Goal: Task Accomplishment & Management: Use online tool/utility

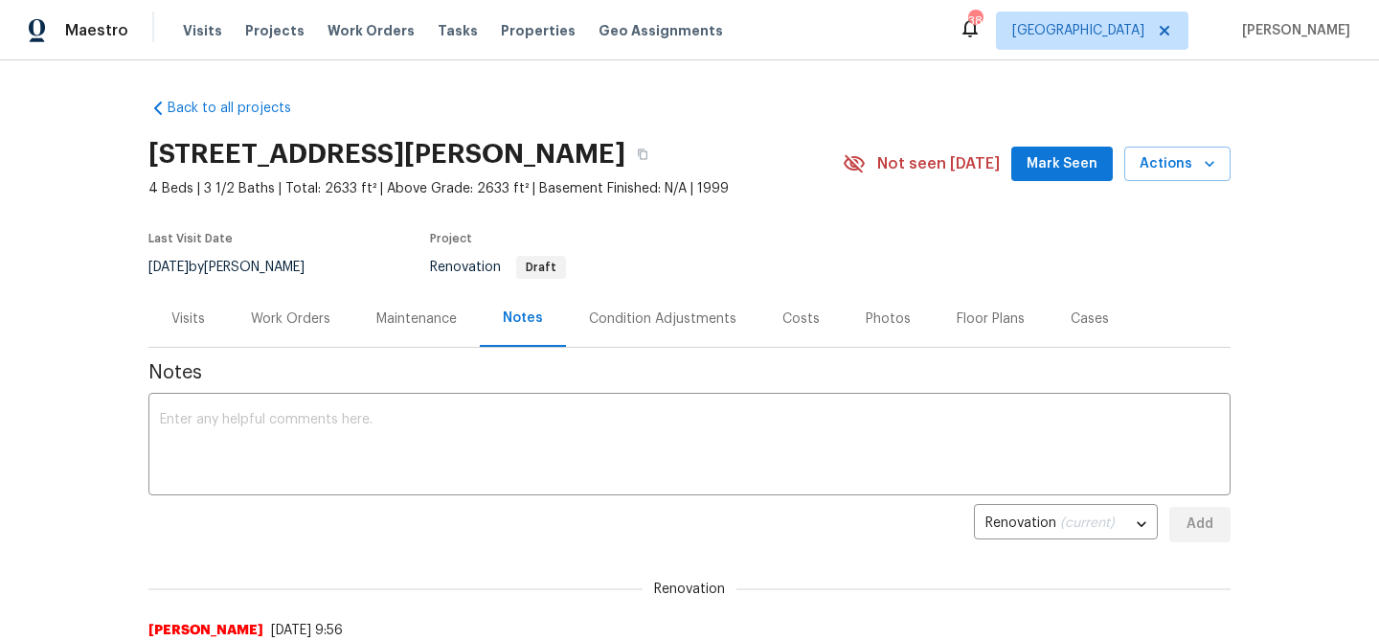
click at [290, 311] on div "Work Orders" at bounding box center [290, 318] width 79 height 19
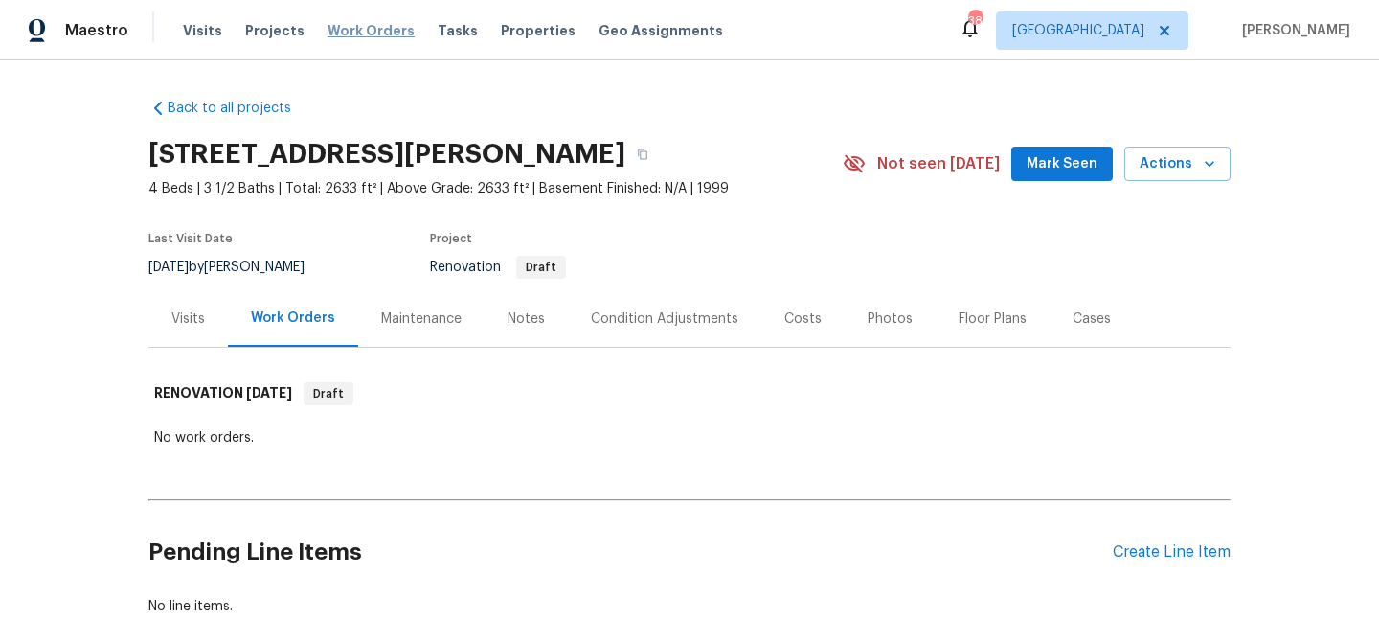
click at [372, 34] on span "Work Orders" at bounding box center [370, 30] width 87 height 19
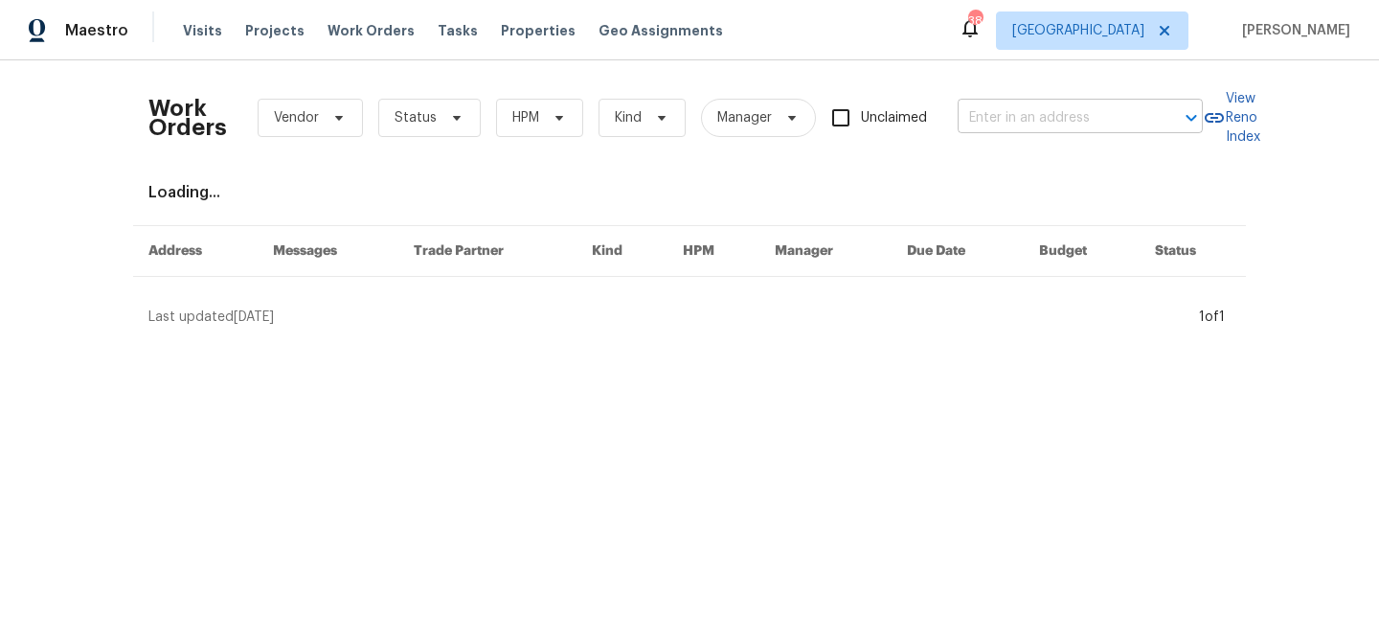
click at [1004, 127] on input "text" at bounding box center [1052, 118] width 191 height 30
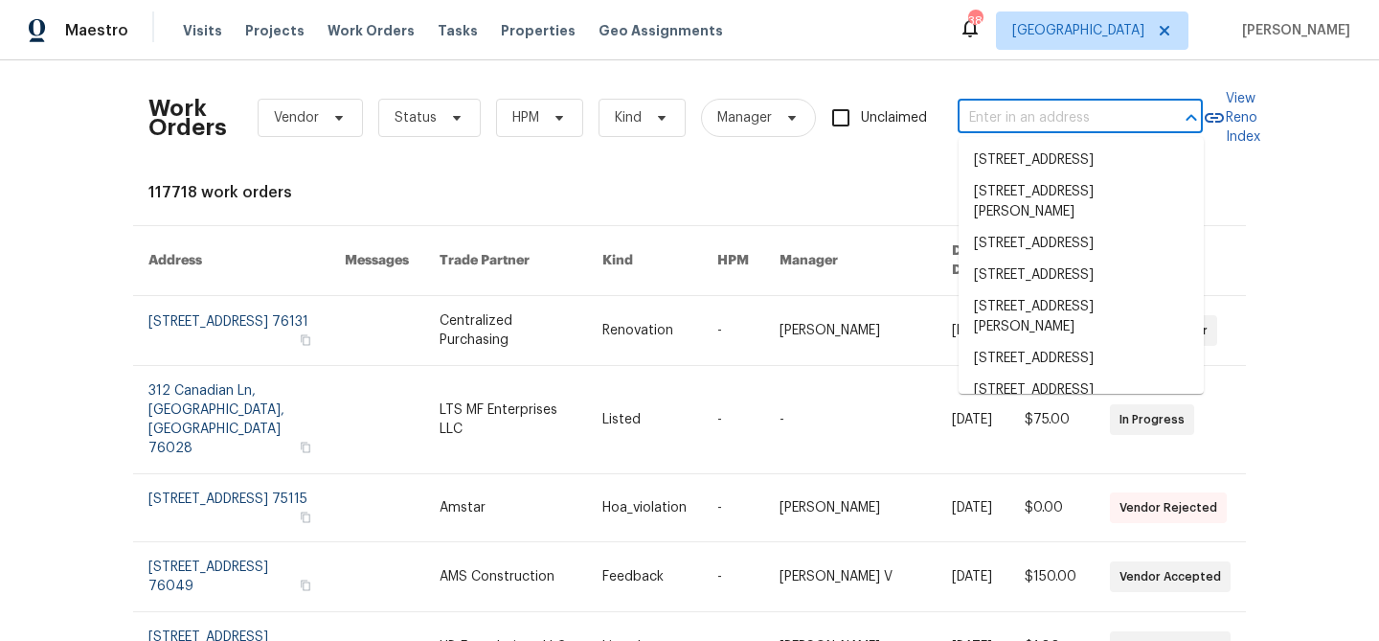
paste input "1815 Hollow Creek Ct, Garland, TX 75040"
type input "1815 Hollow Creek Ct, Garland, TX 75040"
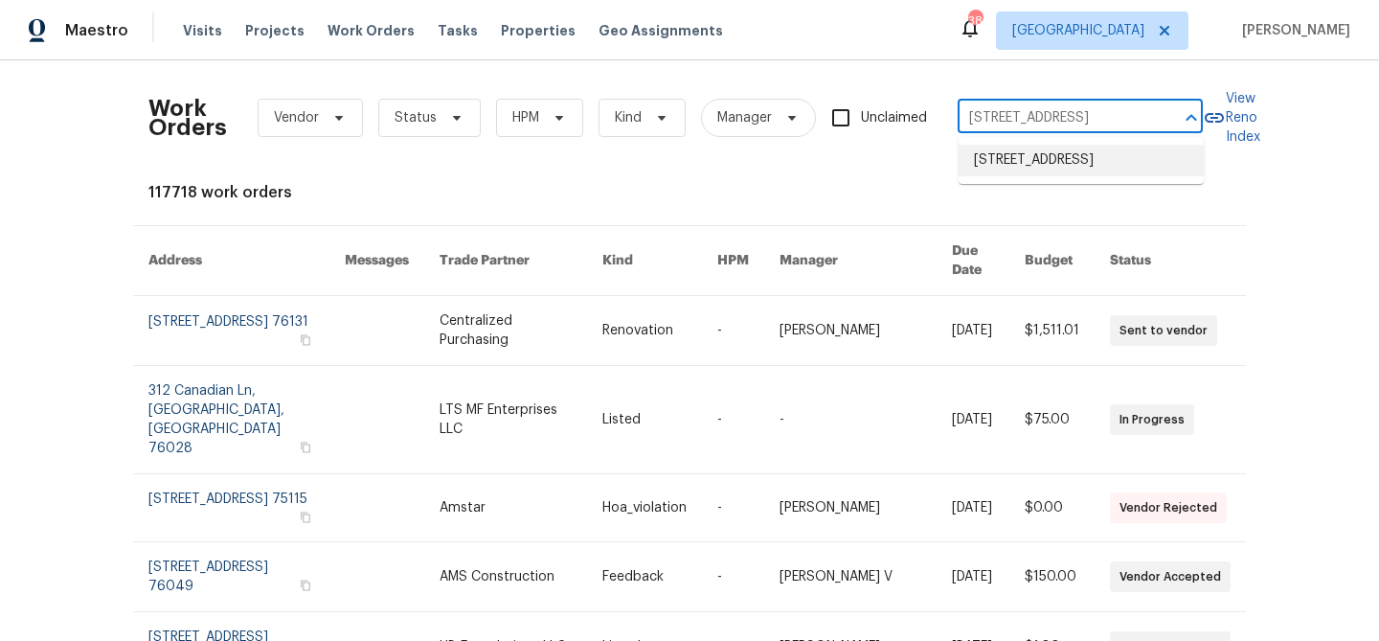
click at [1041, 155] on li "1815 Hollow Creek Ct, Garland, TX 75040" at bounding box center [1080, 161] width 245 height 32
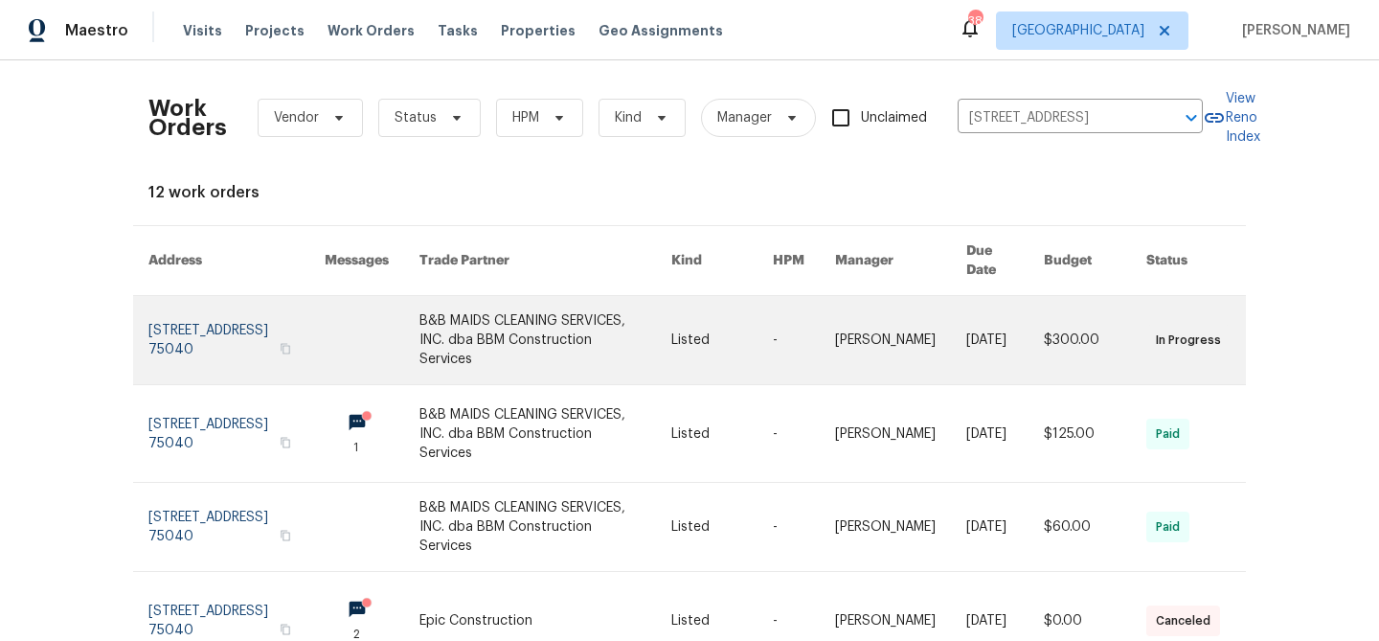
click at [484, 310] on link at bounding box center [545, 340] width 252 height 88
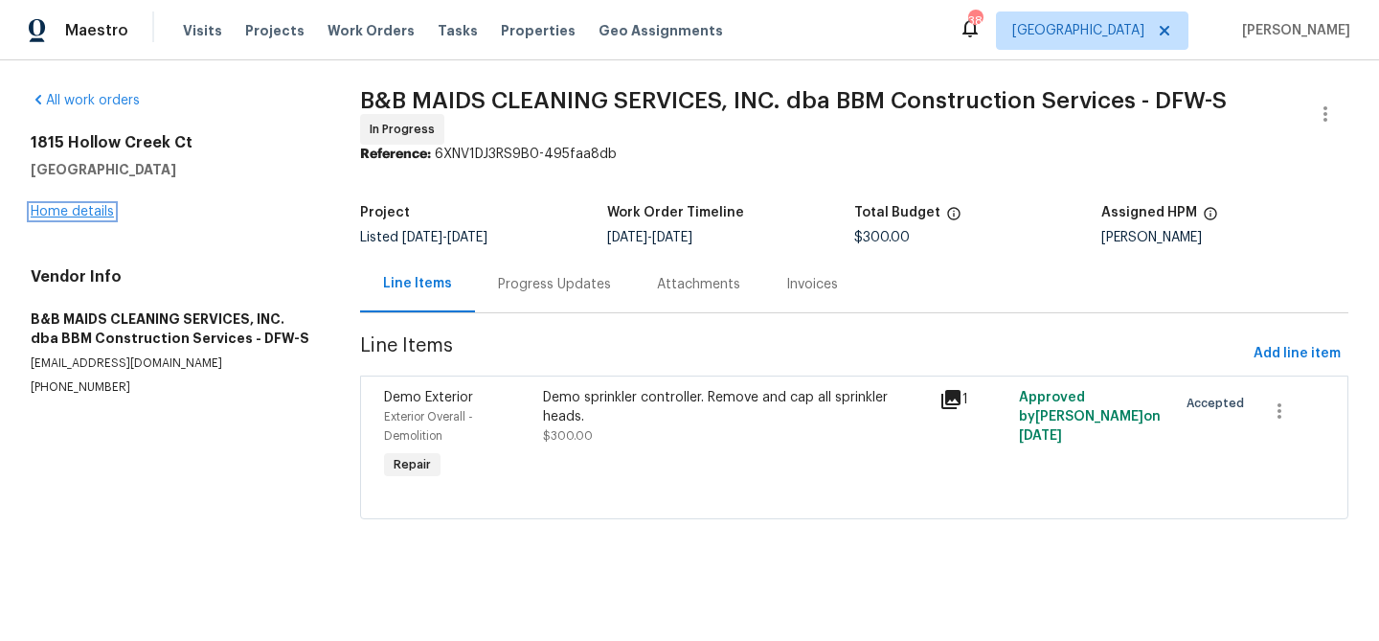
click at [100, 208] on link "Home details" at bounding box center [72, 211] width 83 height 13
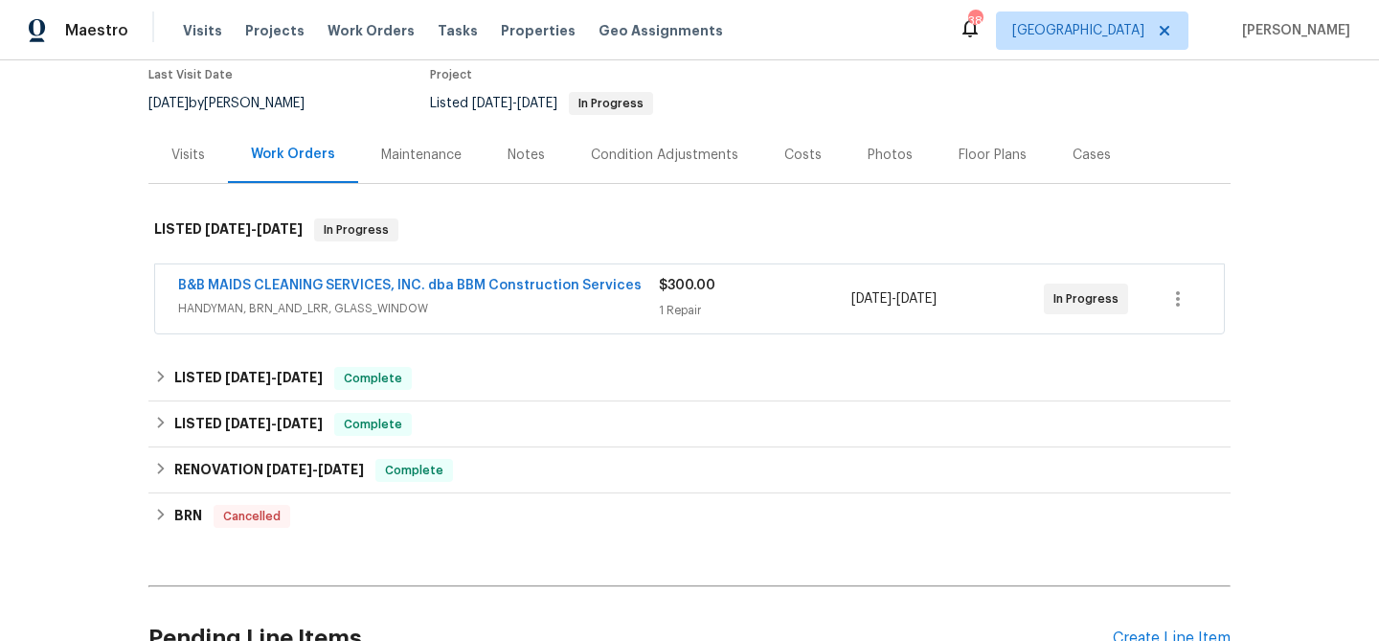
scroll to position [162, 0]
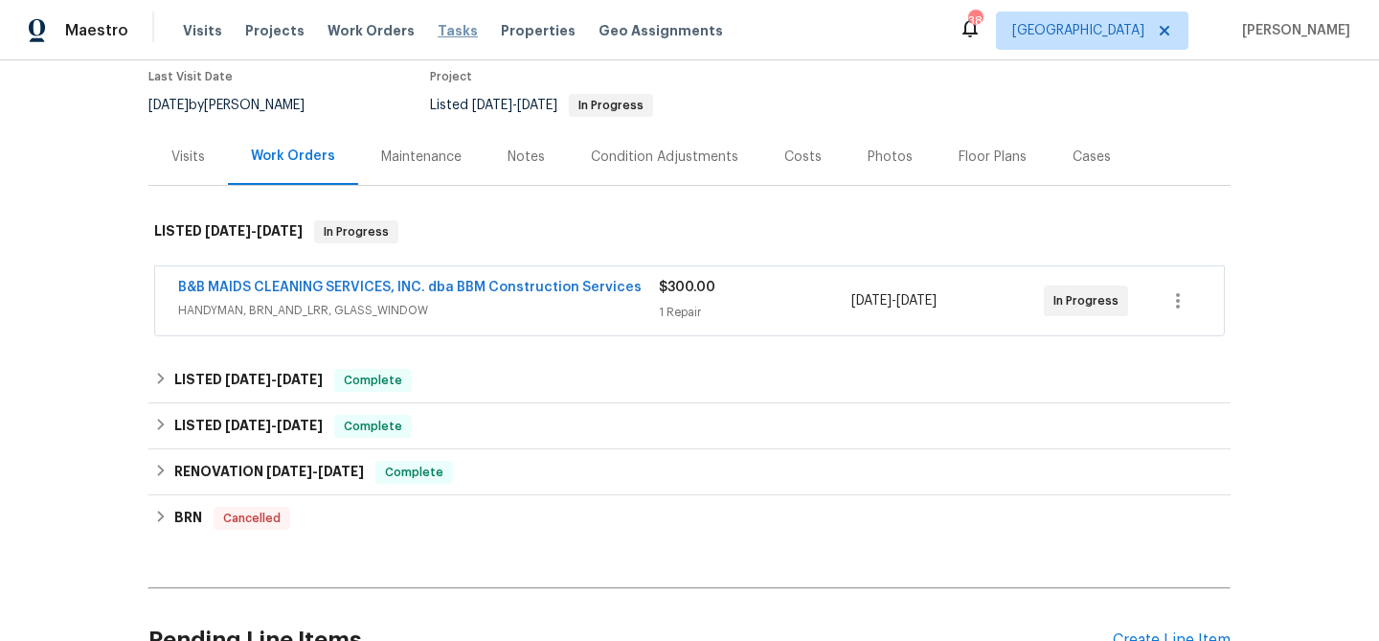
click at [444, 31] on span "Tasks" at bounding box center [458, 30] width 40 height 13
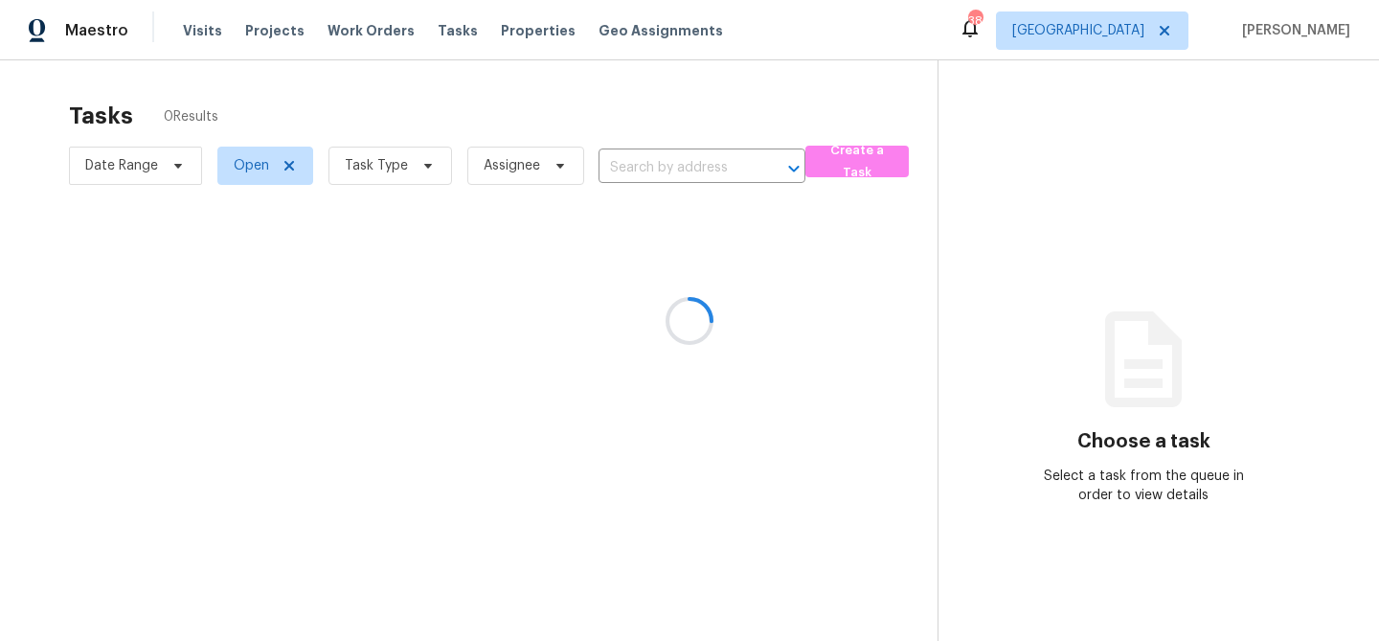
click at [420, 171] on div at bounding box center [689, 320] width 1379 height 641
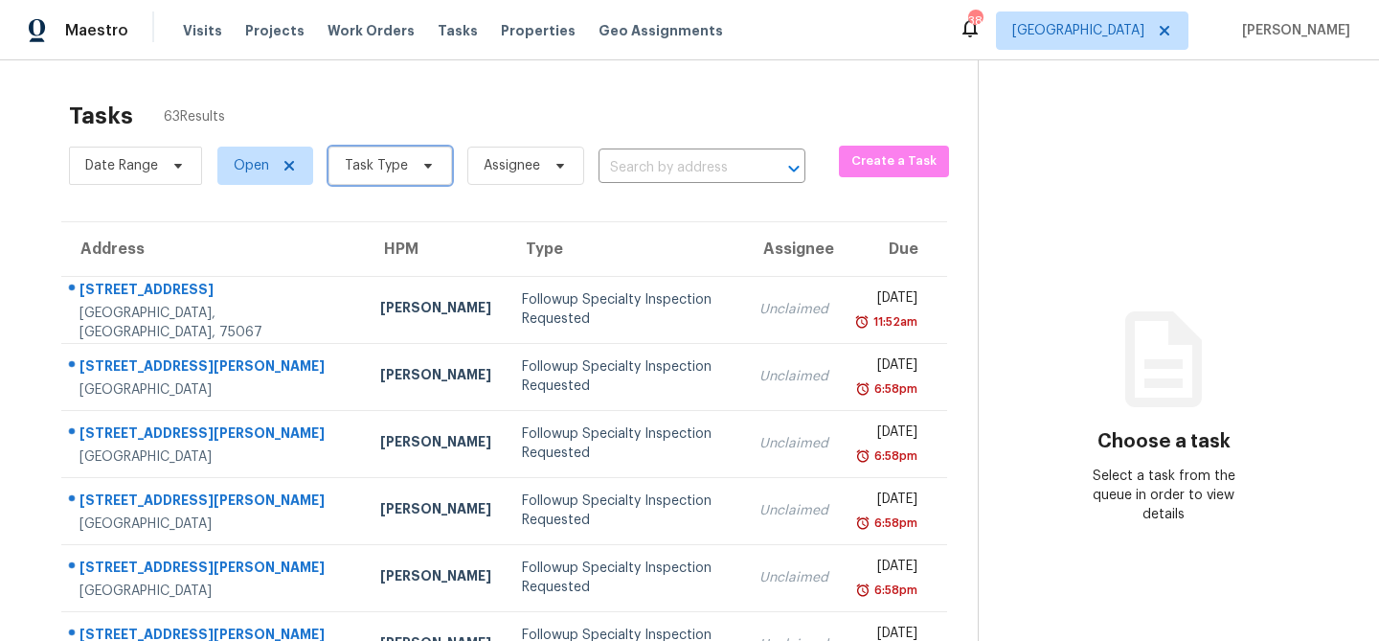
click at [420, 171] on icon at bounding box center [427, 165] width 15 height 15
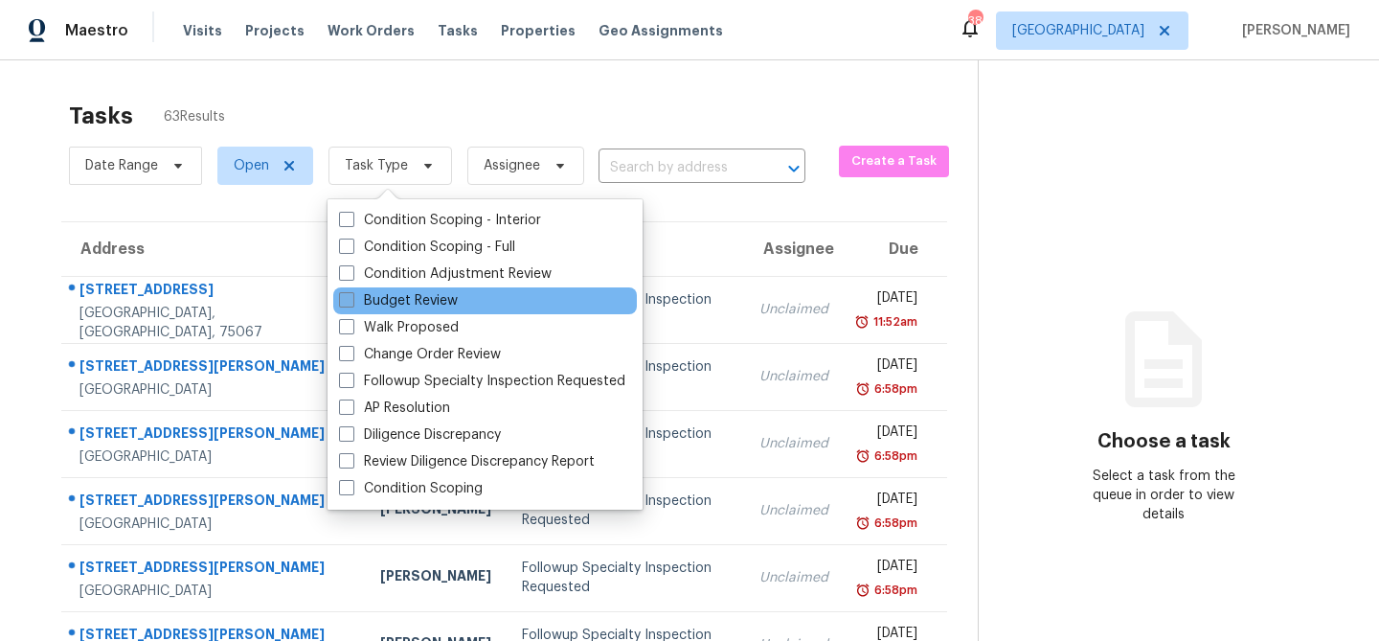
click at [399, 303] on label "Budget Review" at bounding box center [398, 300] width 119 height 19
click at [351, 303] on input "Budget Review" at bounding box center [345, 297] width 12 height 12
checkbox input "true"
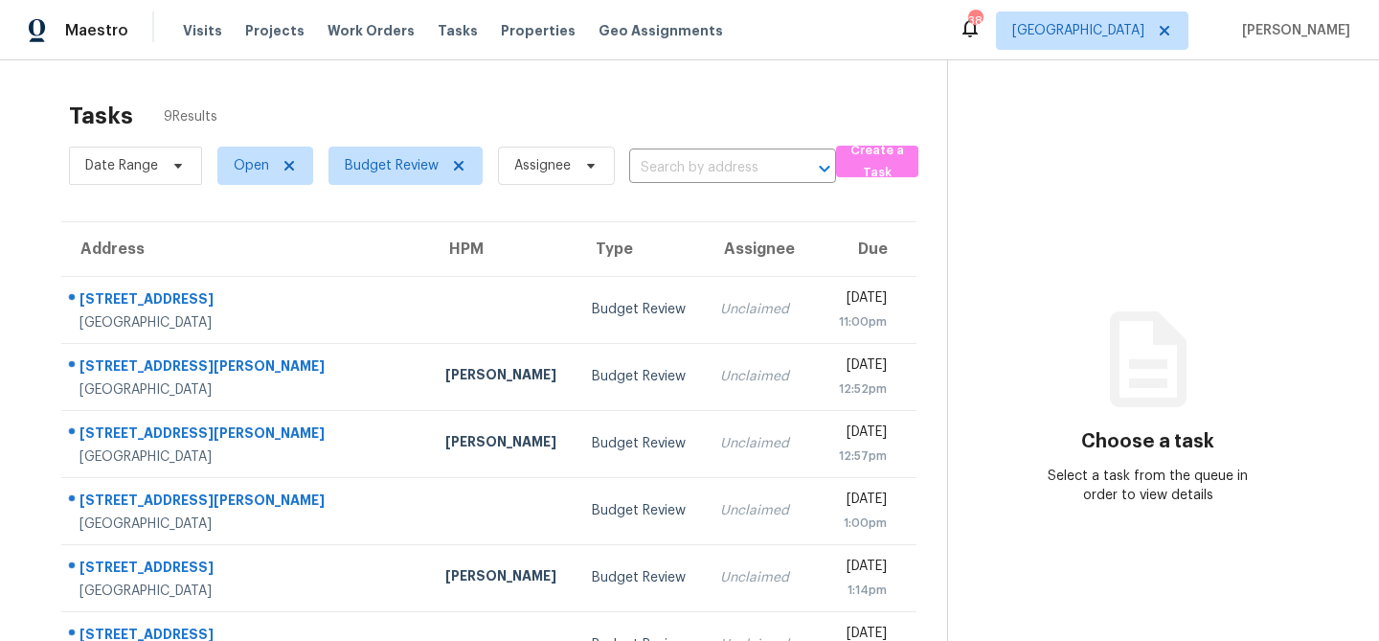
click at [465, 112] on div "Tasks 9 Results" at bounding box center [508, 116] width 878 height 50
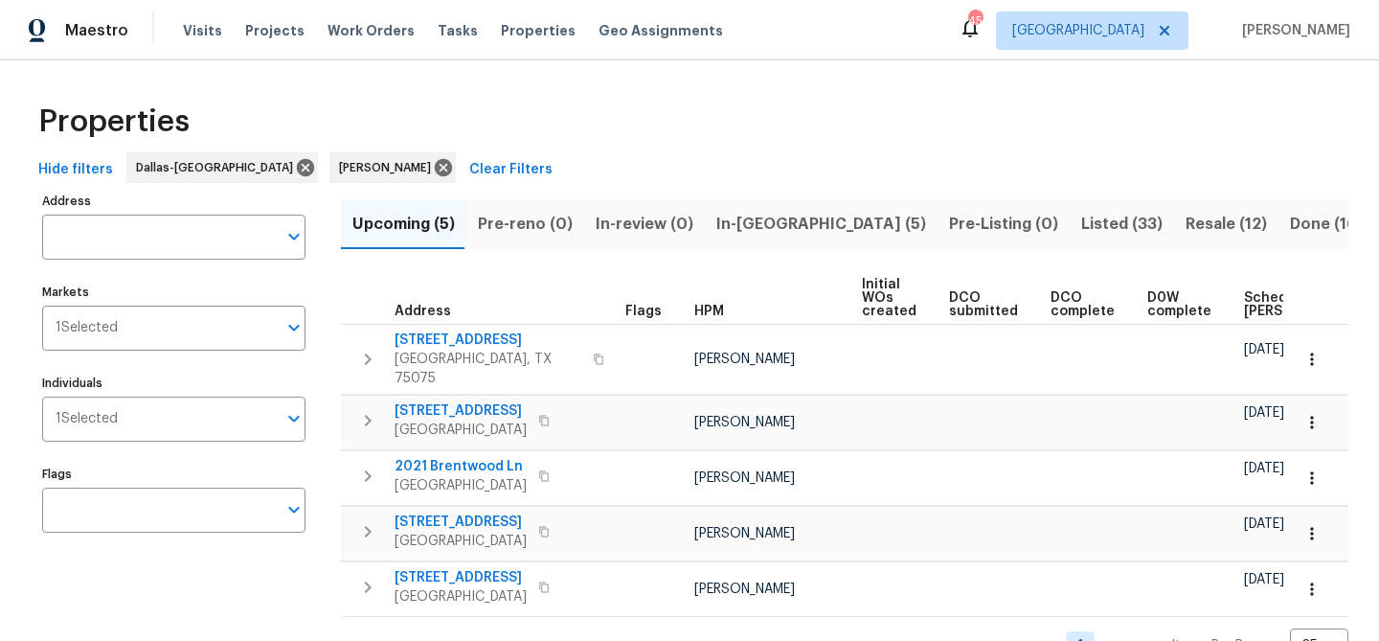
click at [752, 229] on span "In-reno (5)" at bounding box center [821, 224] width 210 height 27
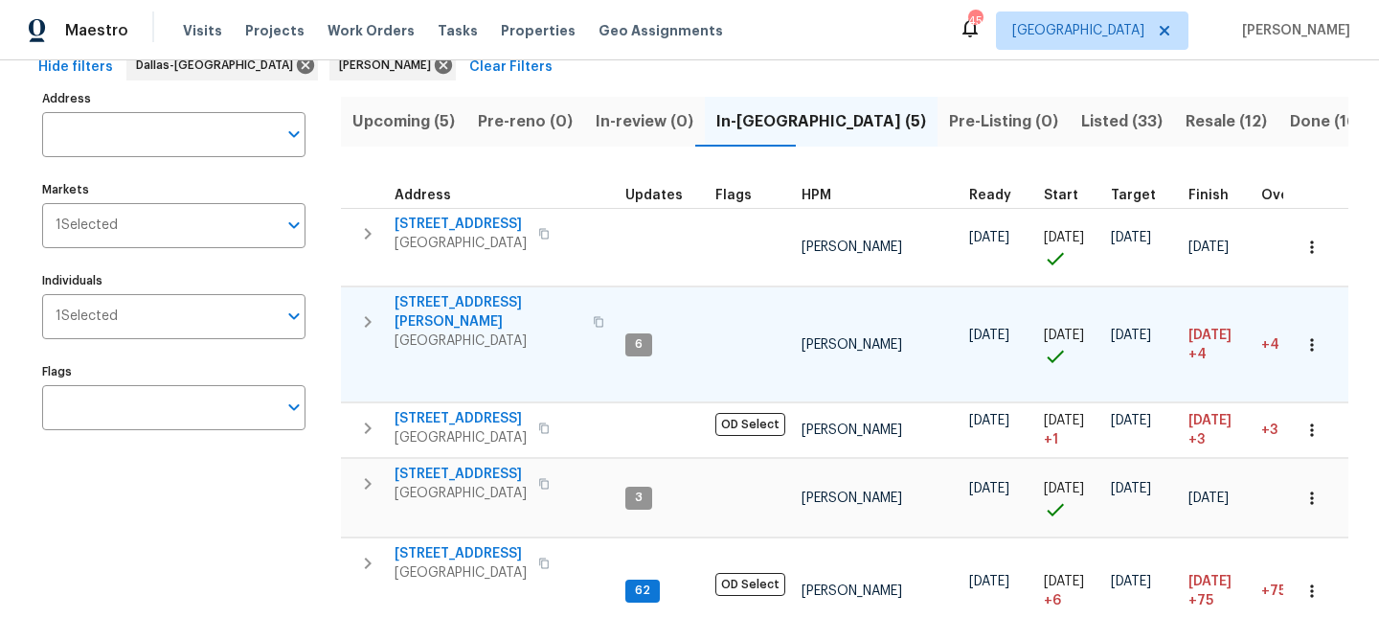
scroll to position [173, 0]
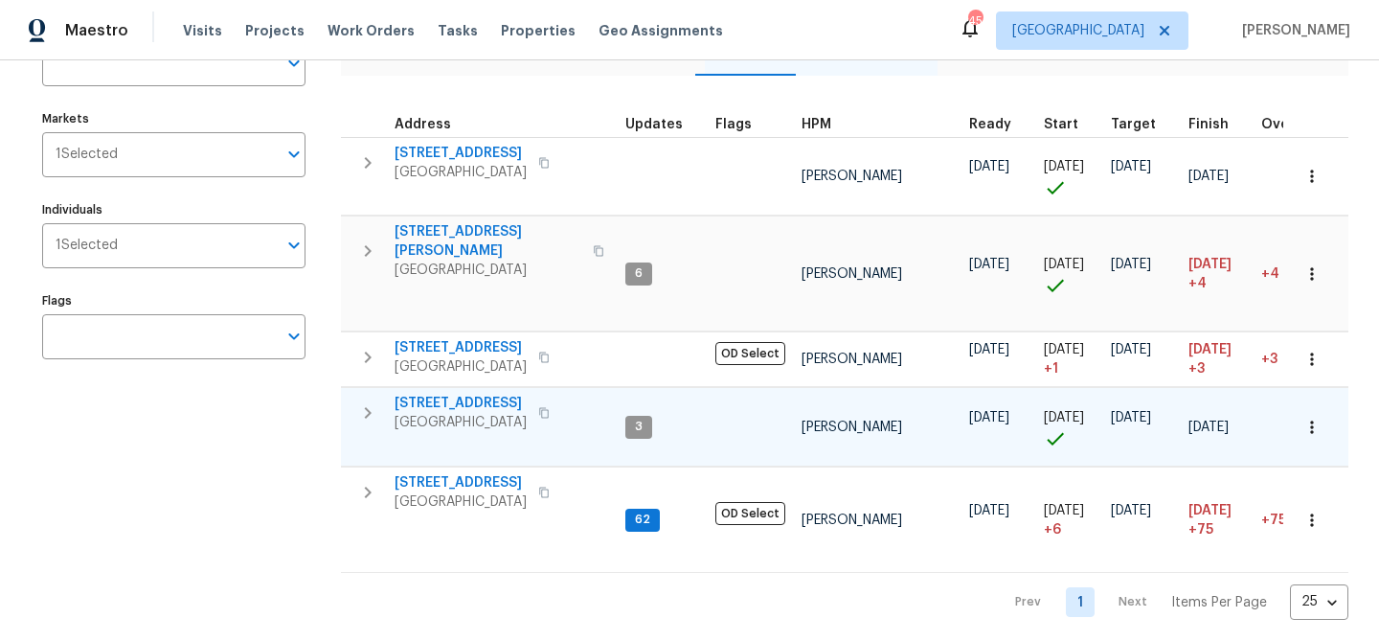
click at [478, 394] on span "2508 Royal Troon Dr" at bounding box center [460, 403] width 132 height 19
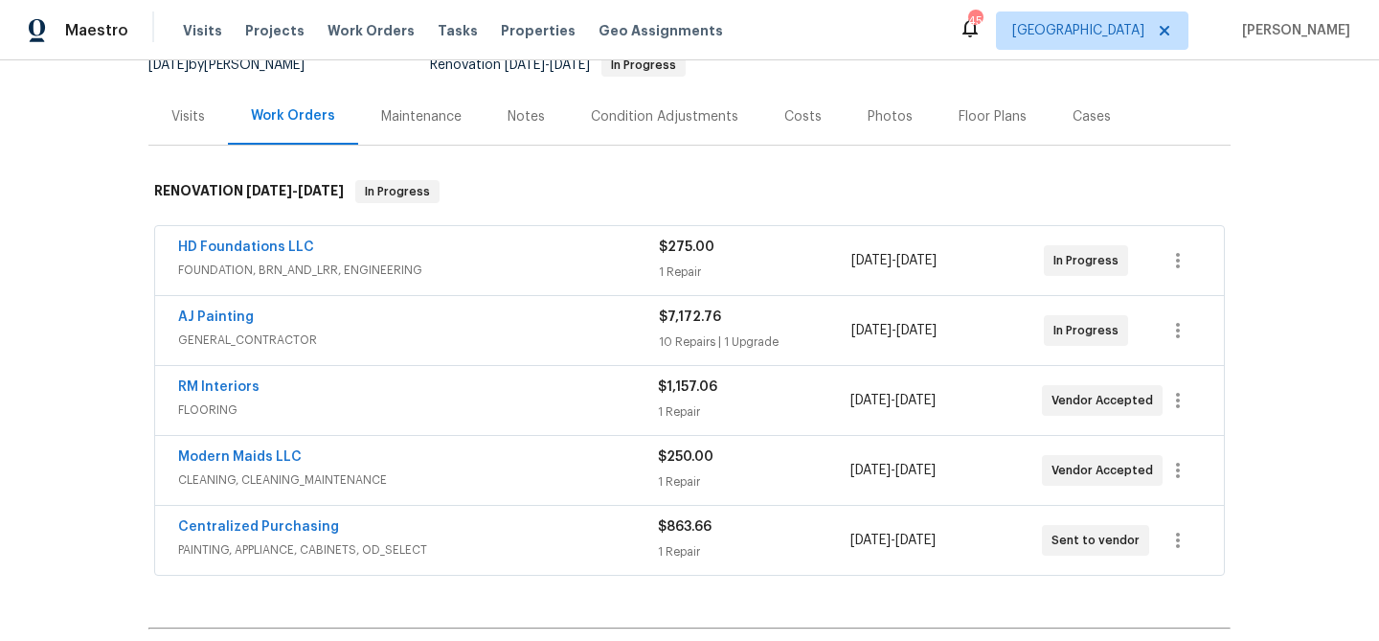
scroll to position [200, 0]
click at [291, 247] on link "HD Foundations LLC" at bounding box center [246, 248] width 136 height 13
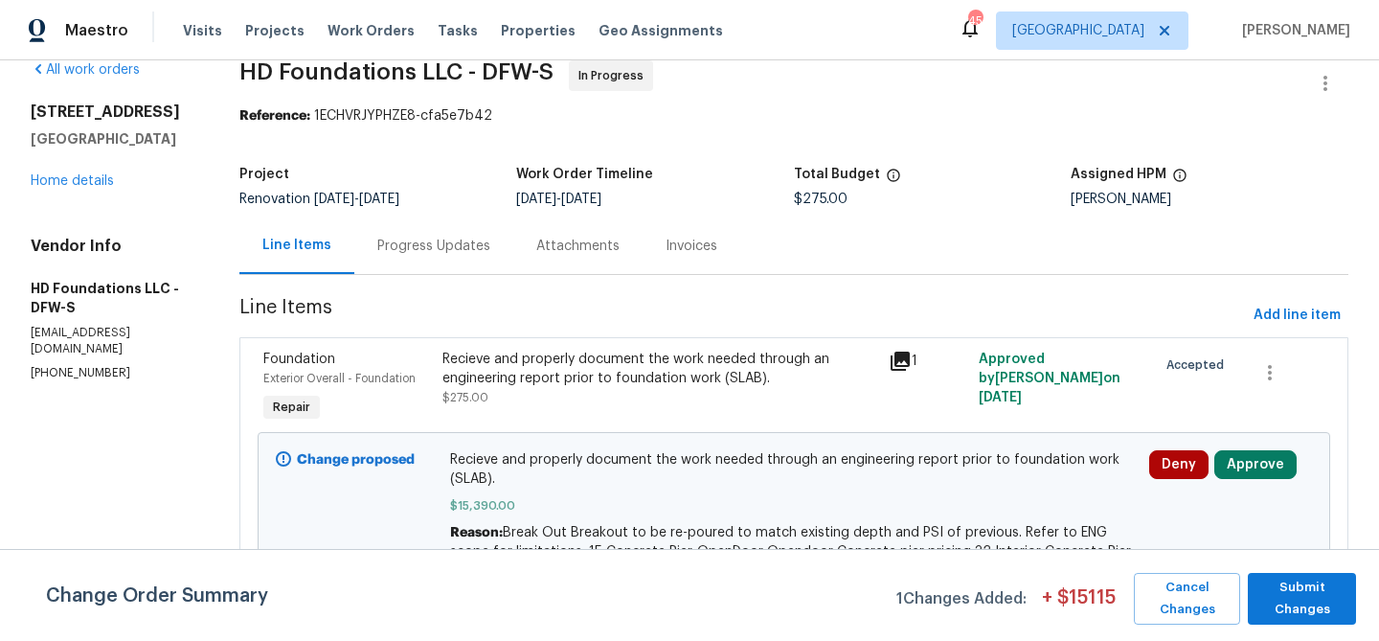
scroll to position [61, 0]
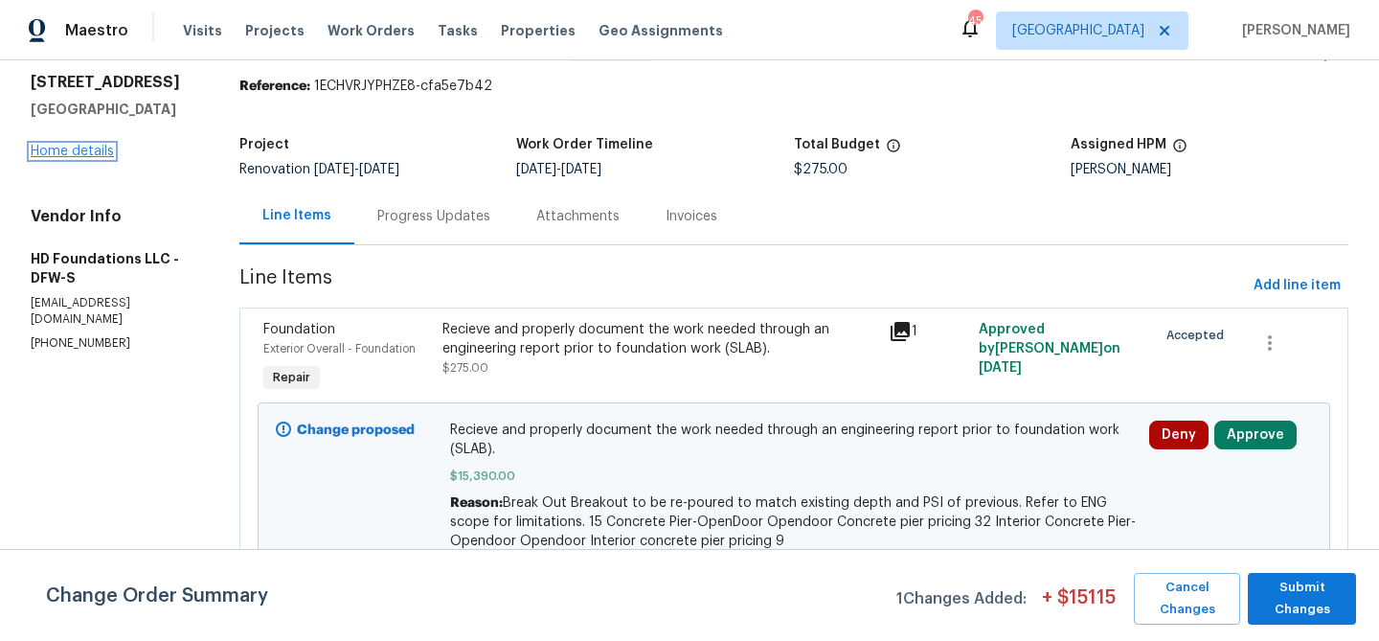
click at [107, 154] on link "Home details" at bounding box center [72, 151] width 83 height 13
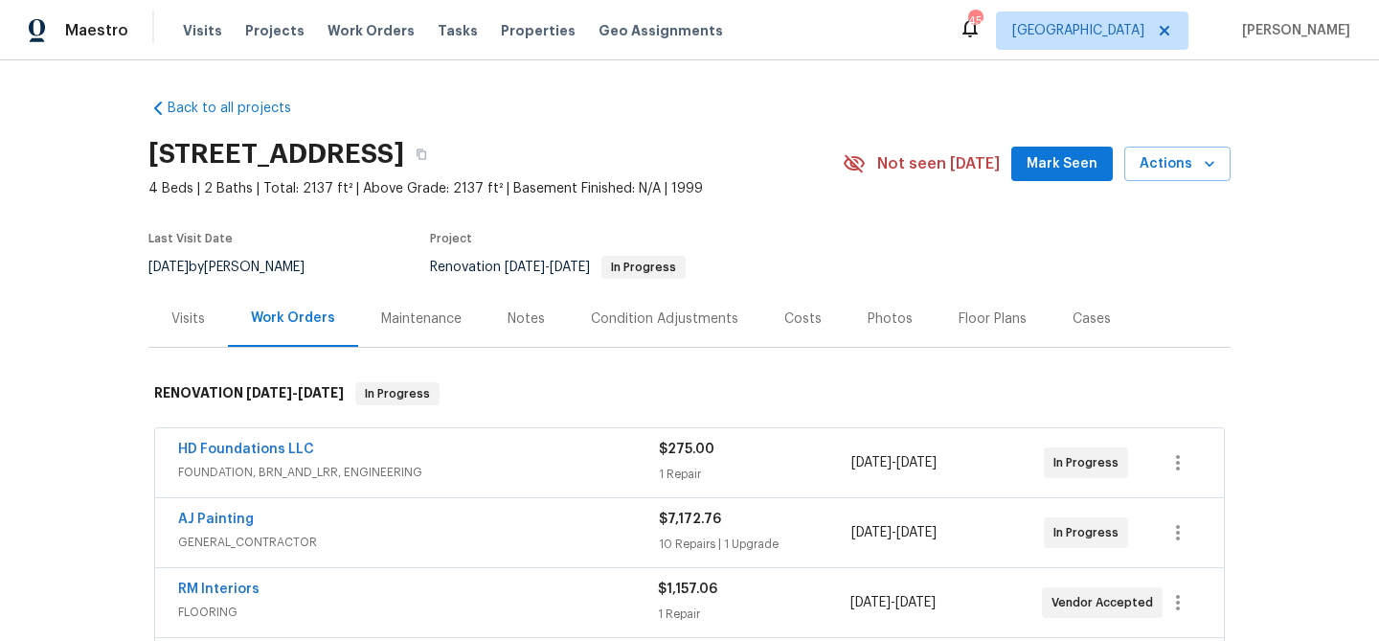
click at [522, 320] on div "Notes" at bounding box center [525, 318] width 37 height 19
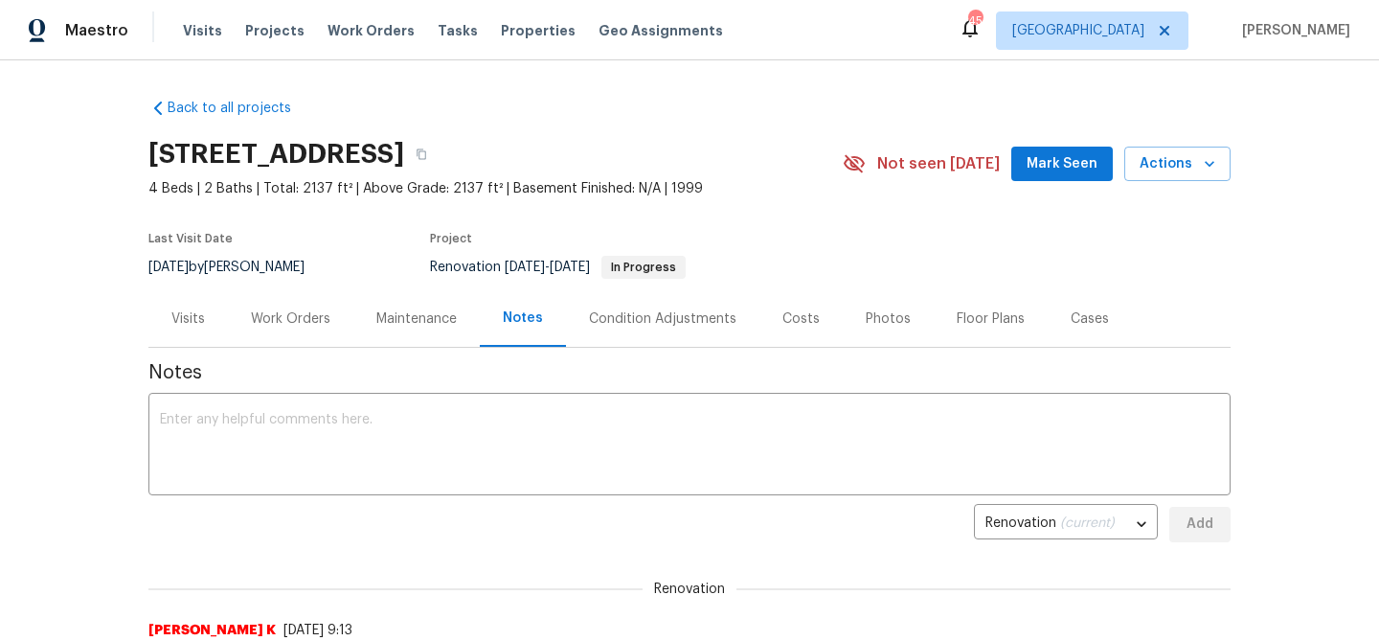
click at [626, 329] on div "Condition Adjustments" at bounding box center [662, 318] width 193 height 56
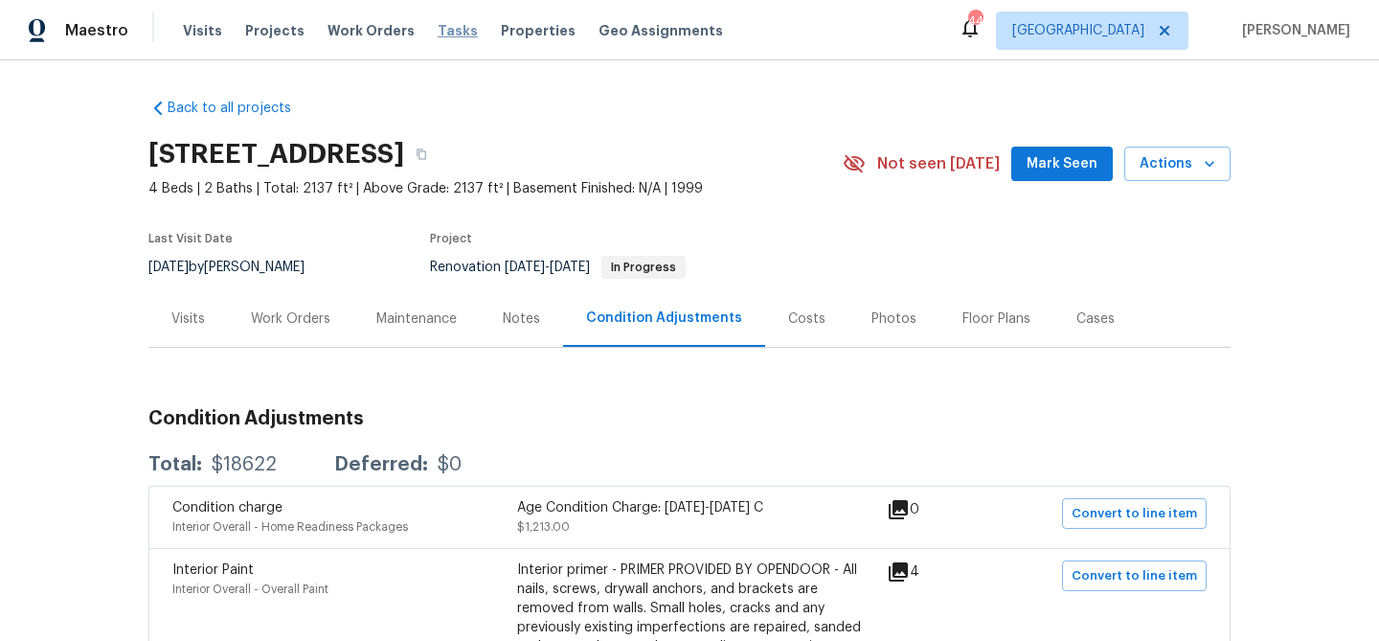
click at [439, 26] on span "Tasks" at bounding box center [458, 30] width 40 height 13
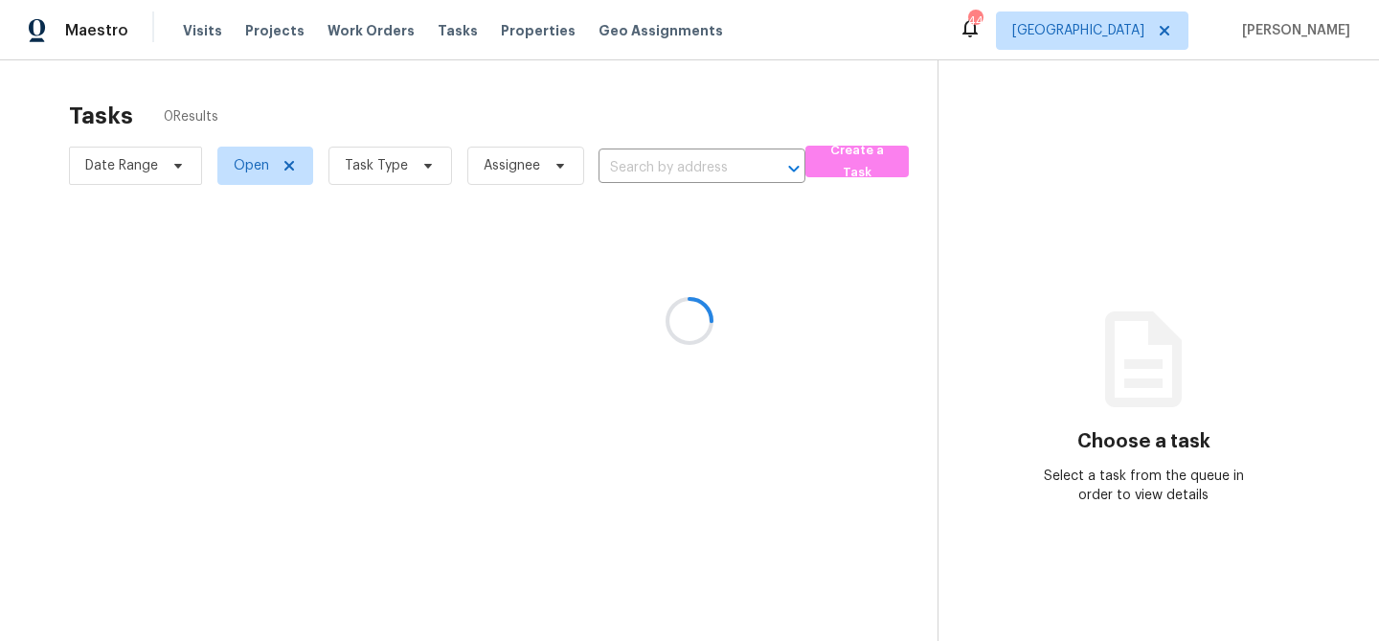
click at [426, 172] on div at bounding box center [689, 320] width 1379 height 641
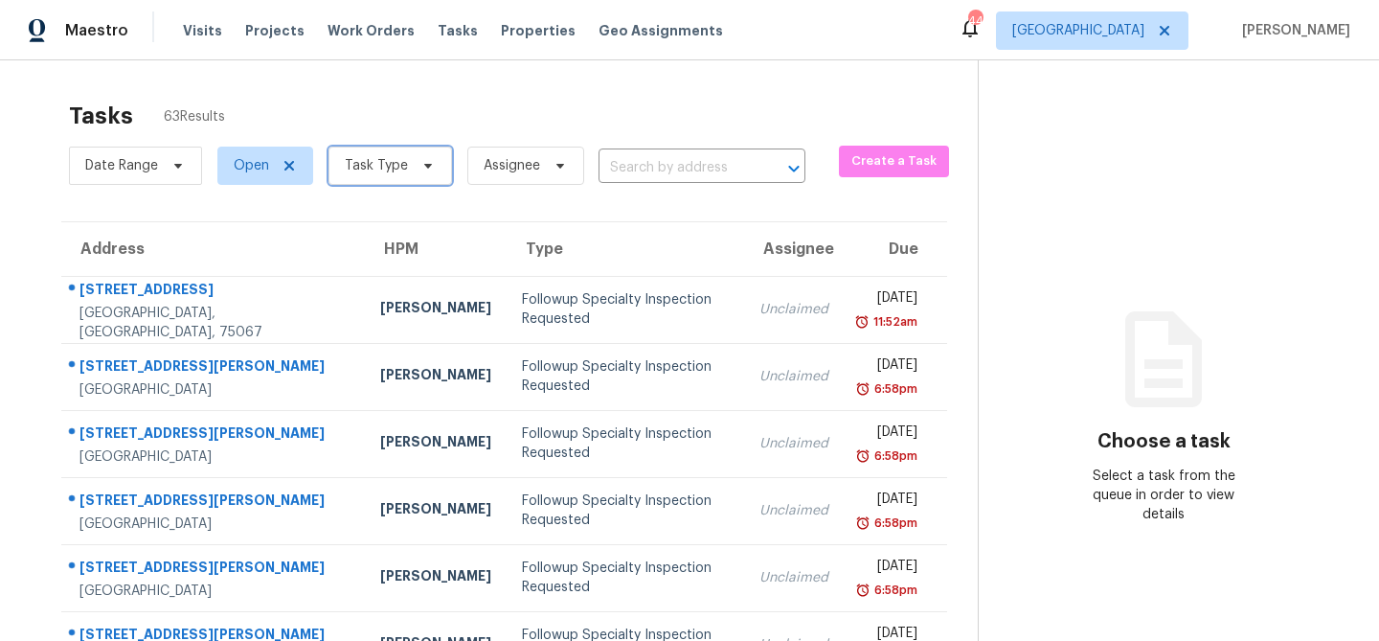
click at [422, 168] on icon at bounding box center [427, 165] width 15 height 15
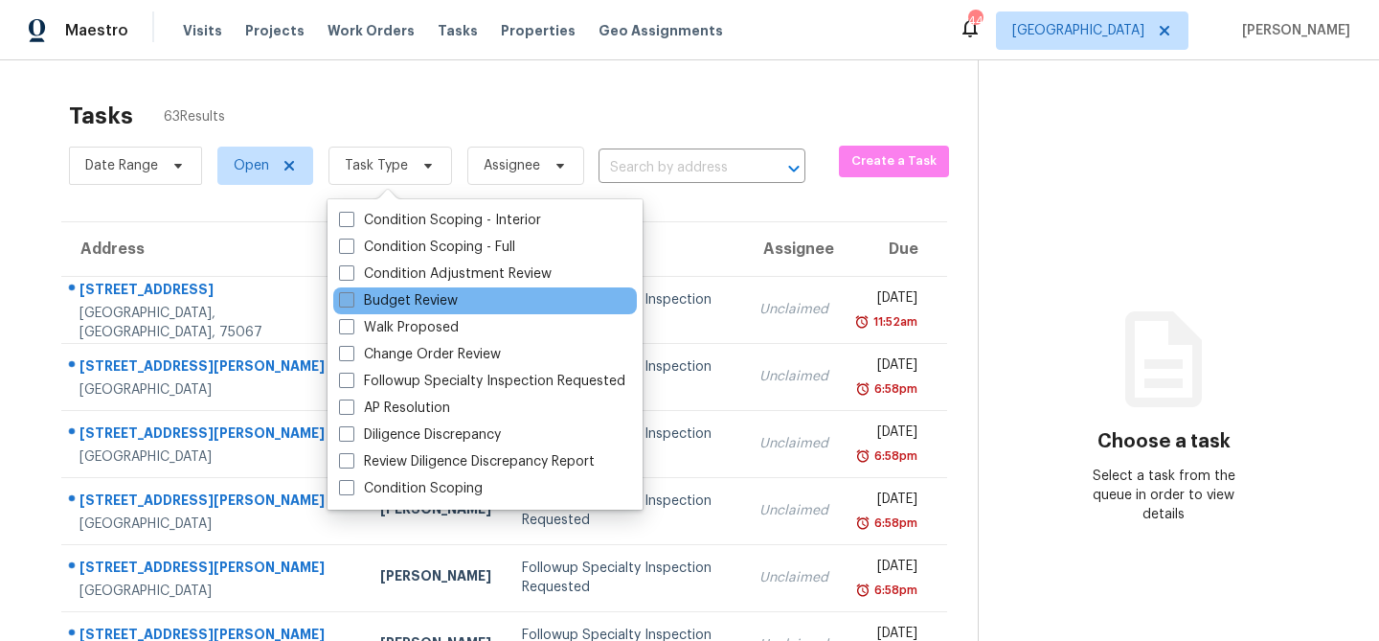
click at [394, 299] on label "Budget Review" at bounding box center [398, 300] width 119 height 19
click at [351, 299] on input "Budget Review" at bounding box center [345, 297] width 12 height 12
checkbox input "true"
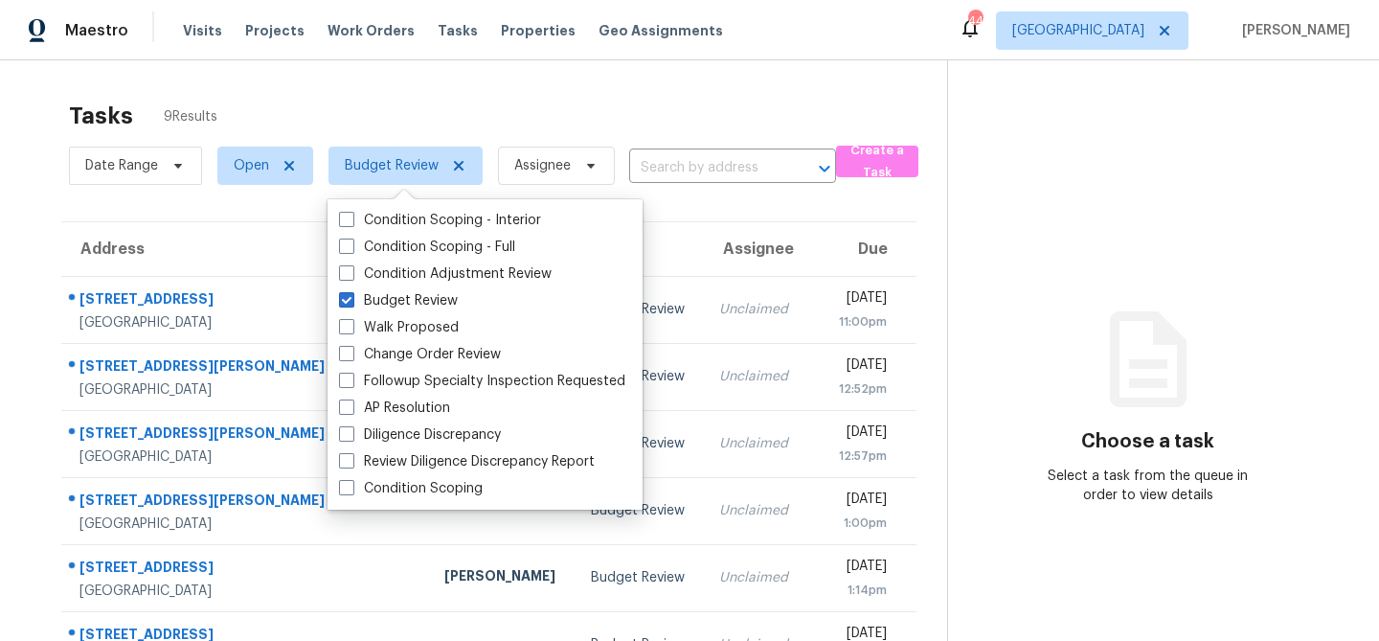
click at [464, 117] on div "Tasks 9 Results" at bounding box center [508, 116] width 878 height 50
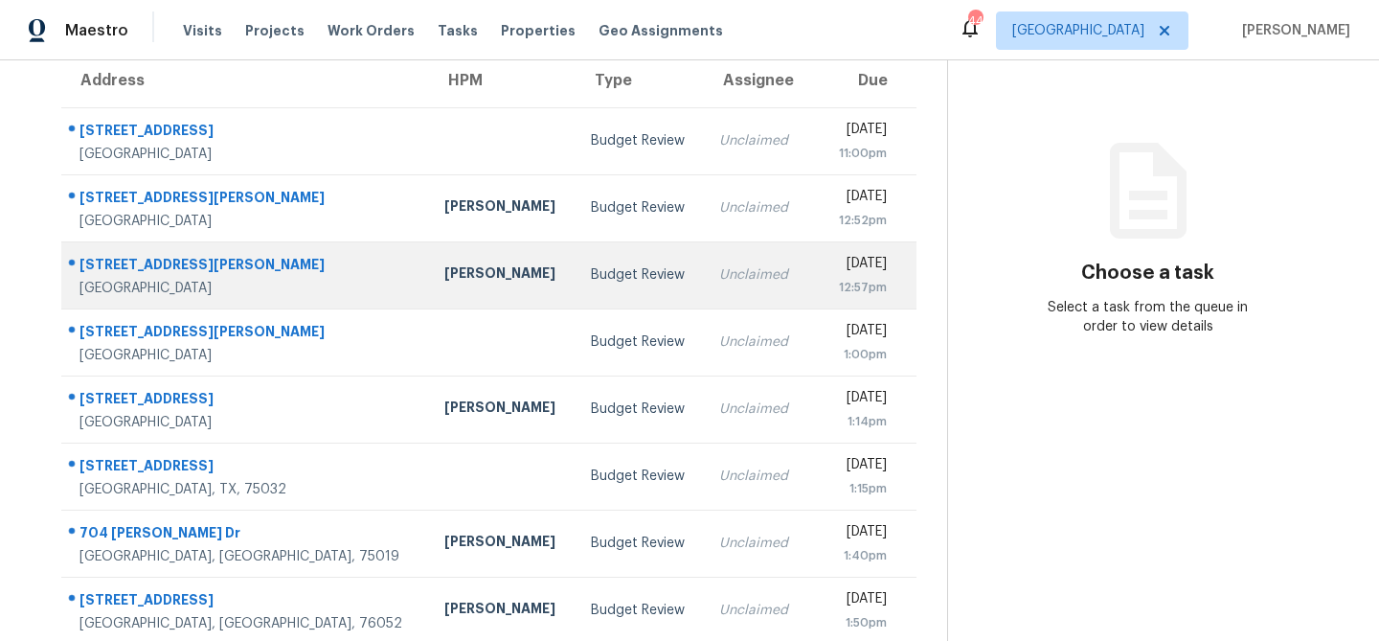
scroll to position [254, 0]
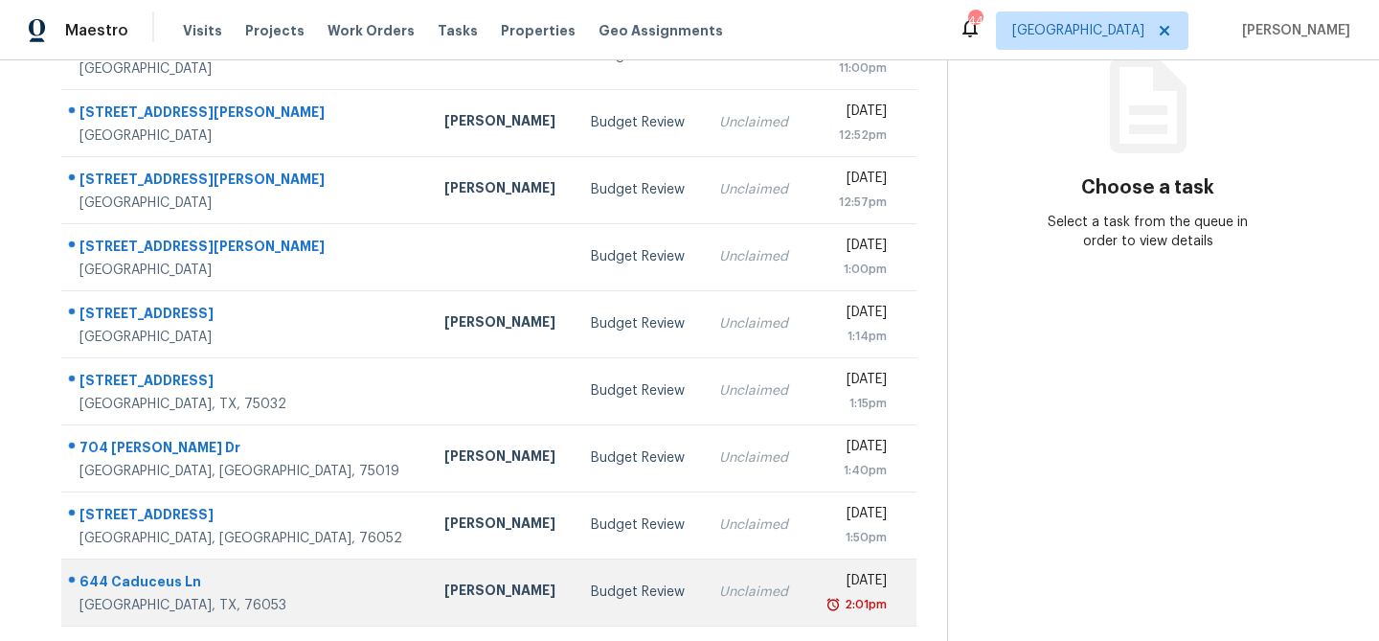
click at [444, 586] on div "Andrew Kempka" at bounding box center [502, 592] width 116 height 24
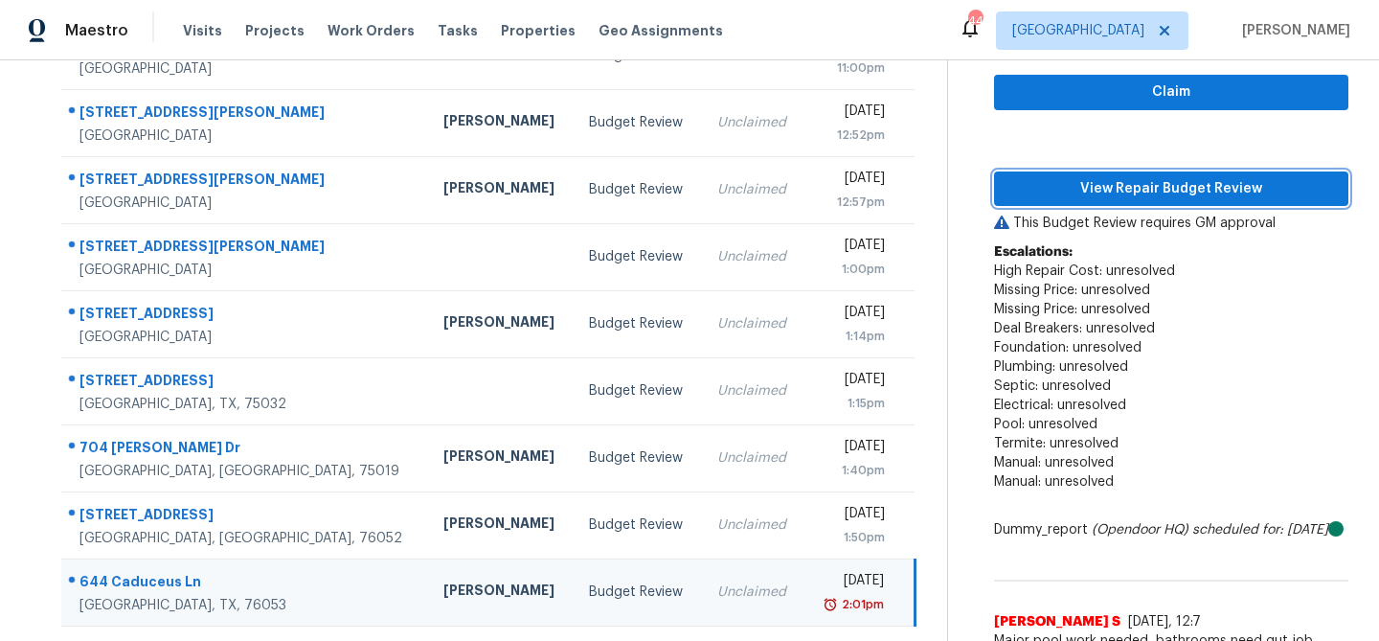
click at [1085, 189] on span "View Repair Budget Review" at bounding box center [1171, 189] width 324 height 24
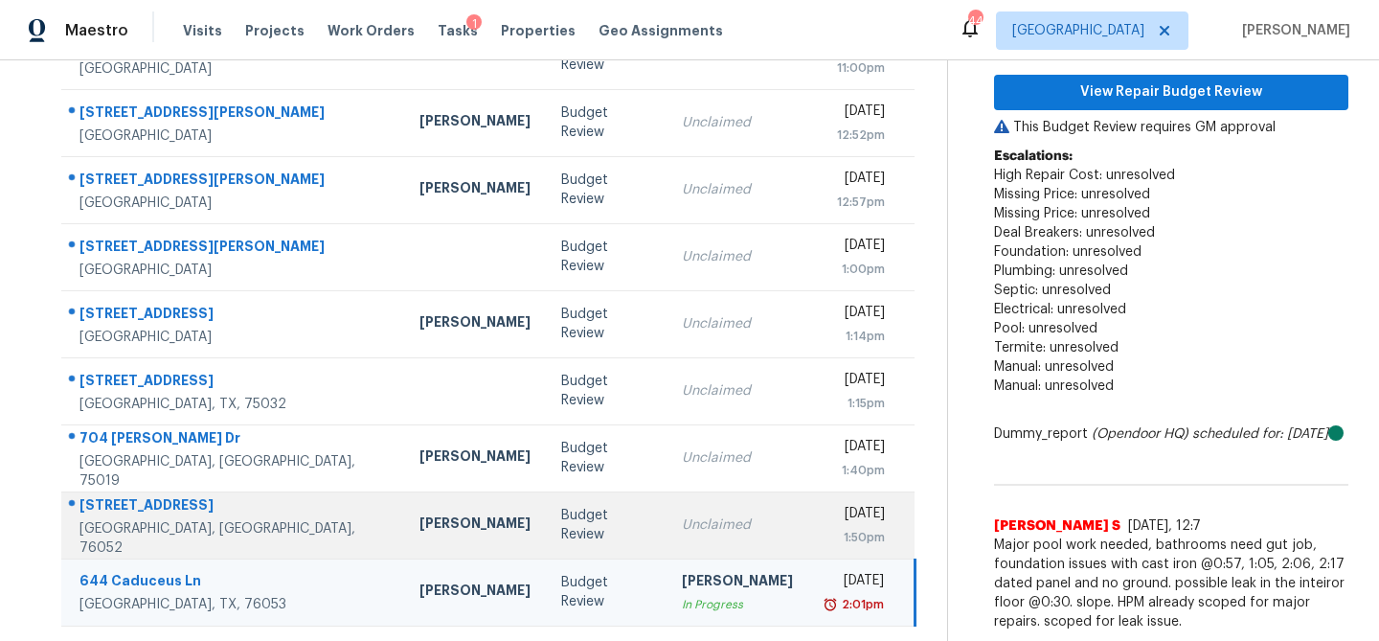
click at [682, 517] on div "Unclaimed" at bounding box center [737, 524] width 111 height 19
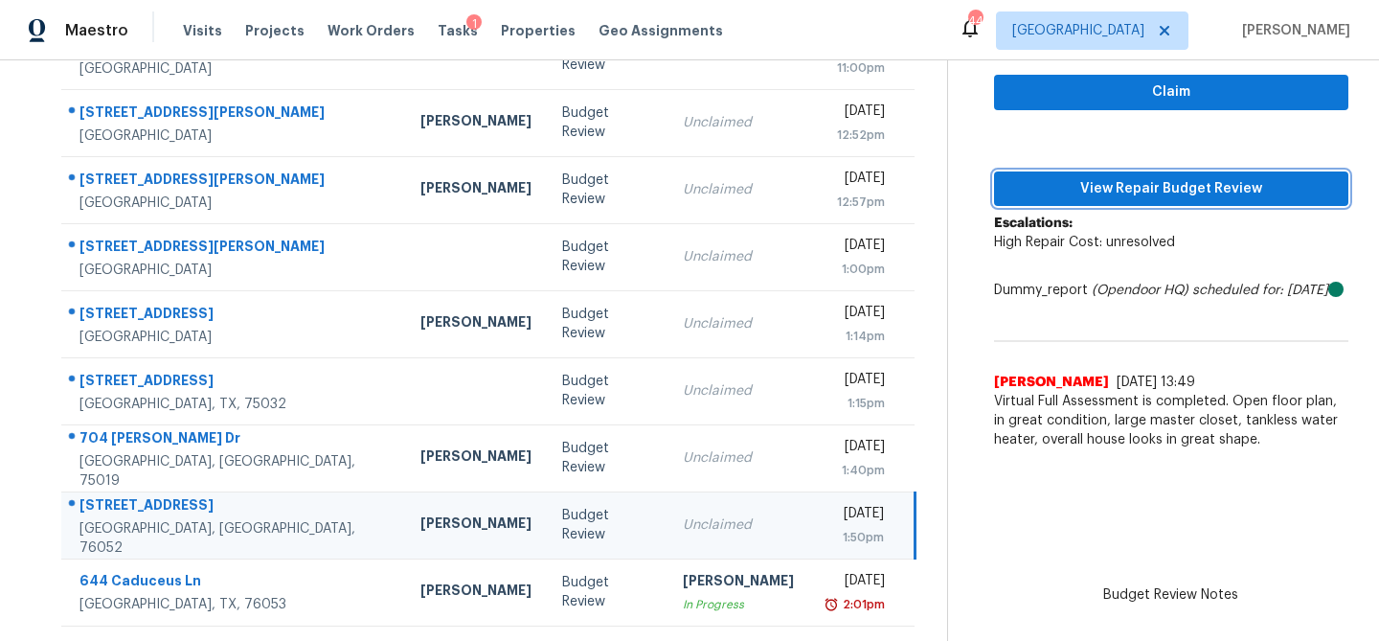
click at [1148, 179] on span "View Repair Budget Review" at bounding box center [1171, 189] width 324 height 24
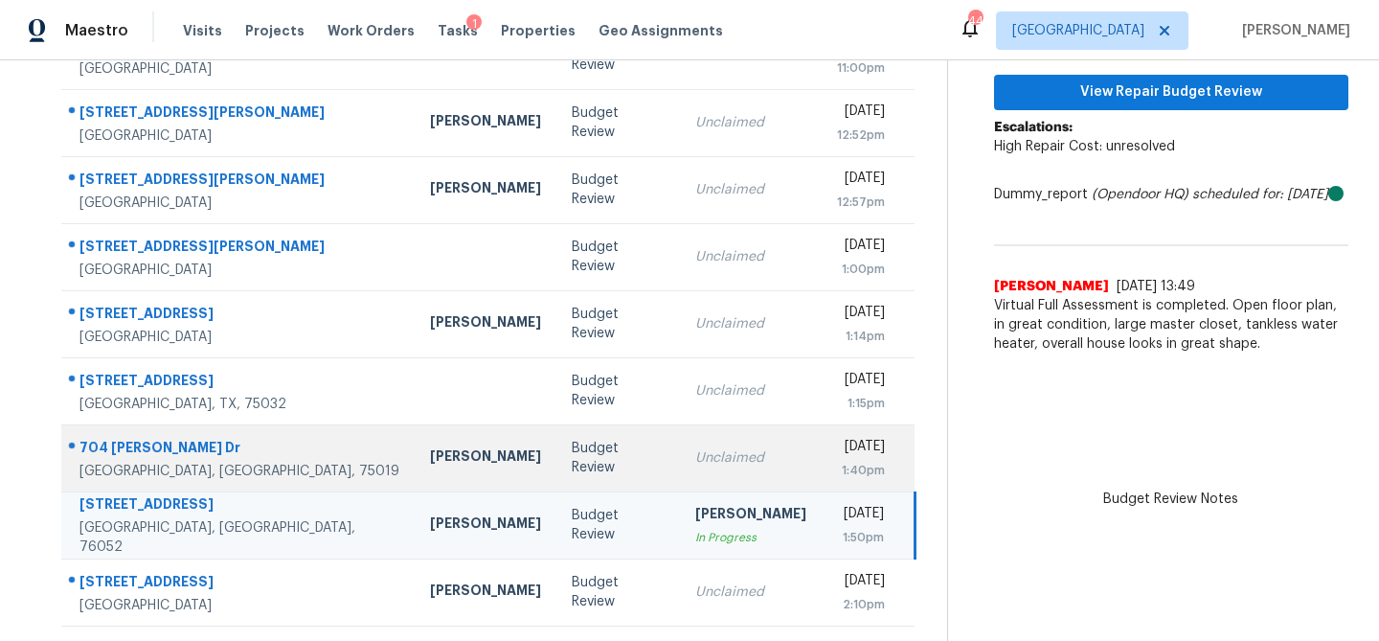
click at [572, 458] on div "Budget Review" at bounding box center [618, 458] width 93 height 38
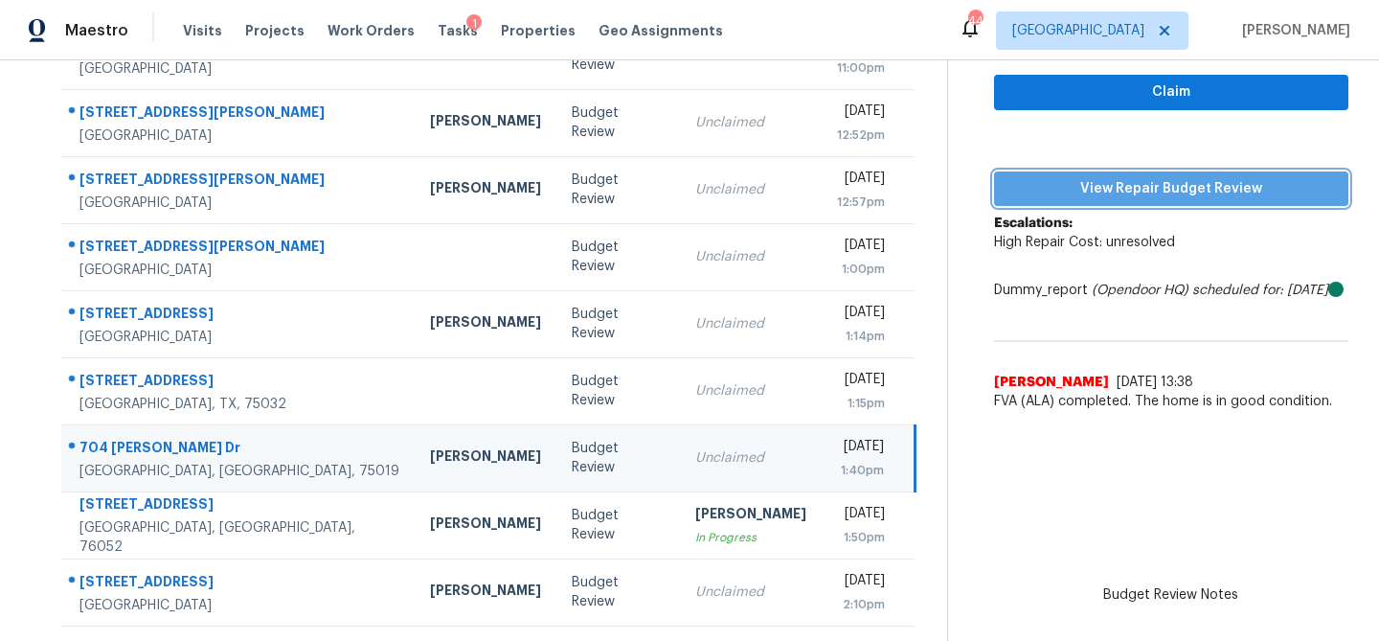
click at [1136, 184] on span "View Repair Budget Review" at bounding box center [1171, 189] width 324 height 24
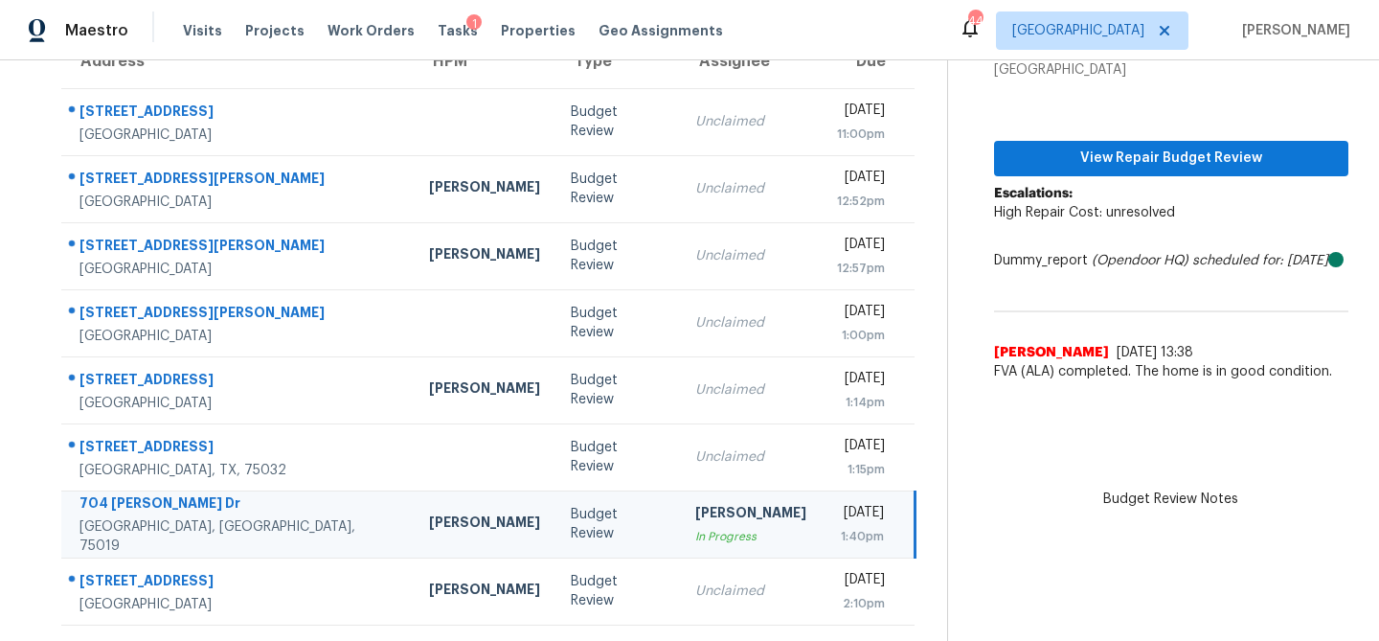
scroll to position [187, 0]
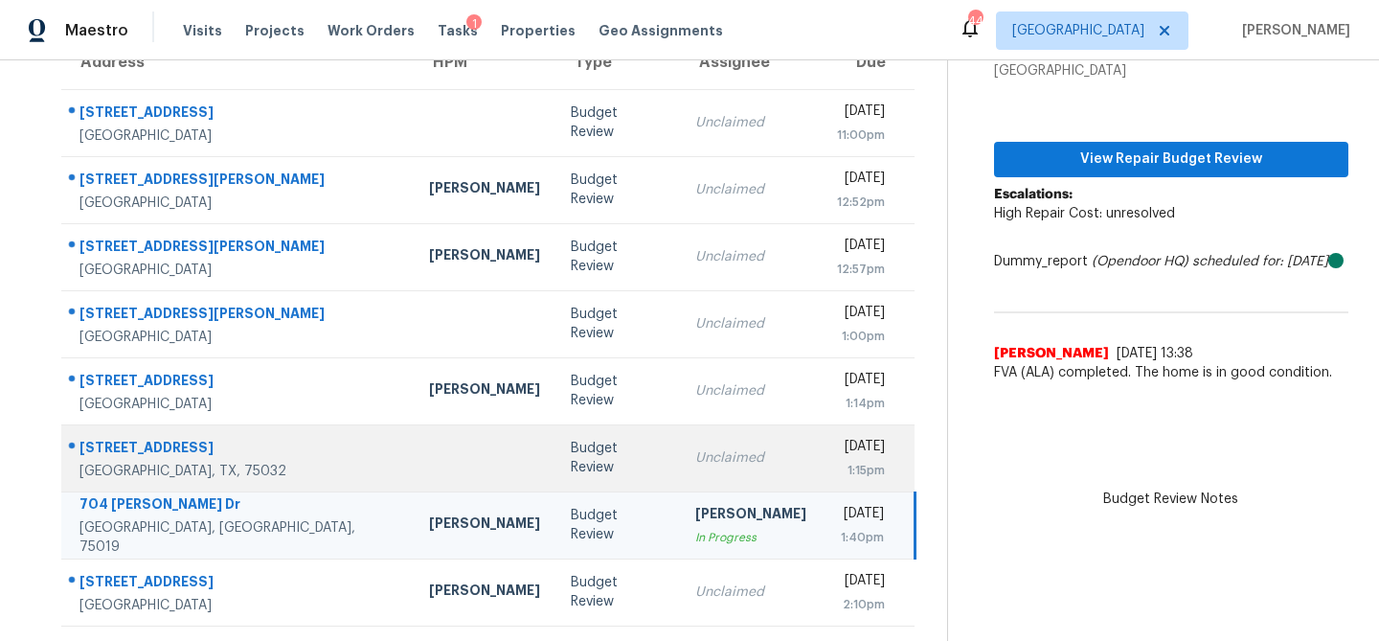
click at [680, 442] on td "Unclaimed" at bounding box center [751, 457] width 142 height 67
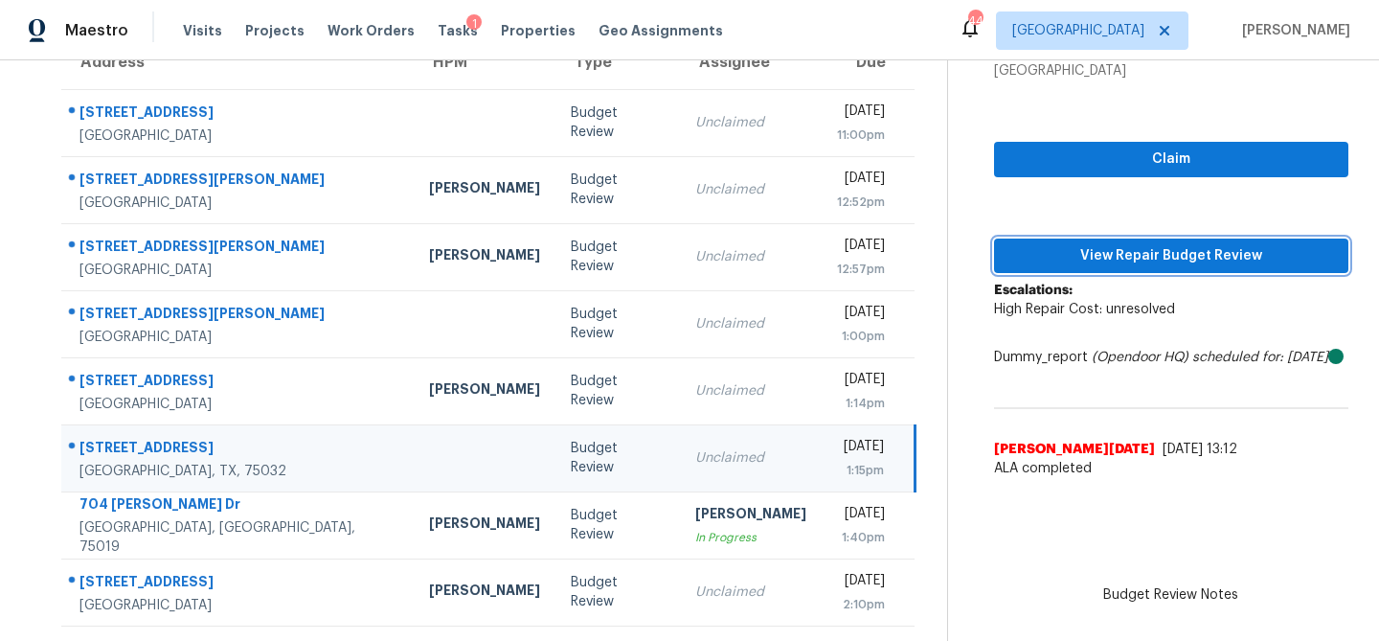
click at [1070, 270] on button "View Repair Budget Review" at bounding box center [1171, 255] width 354 height 35
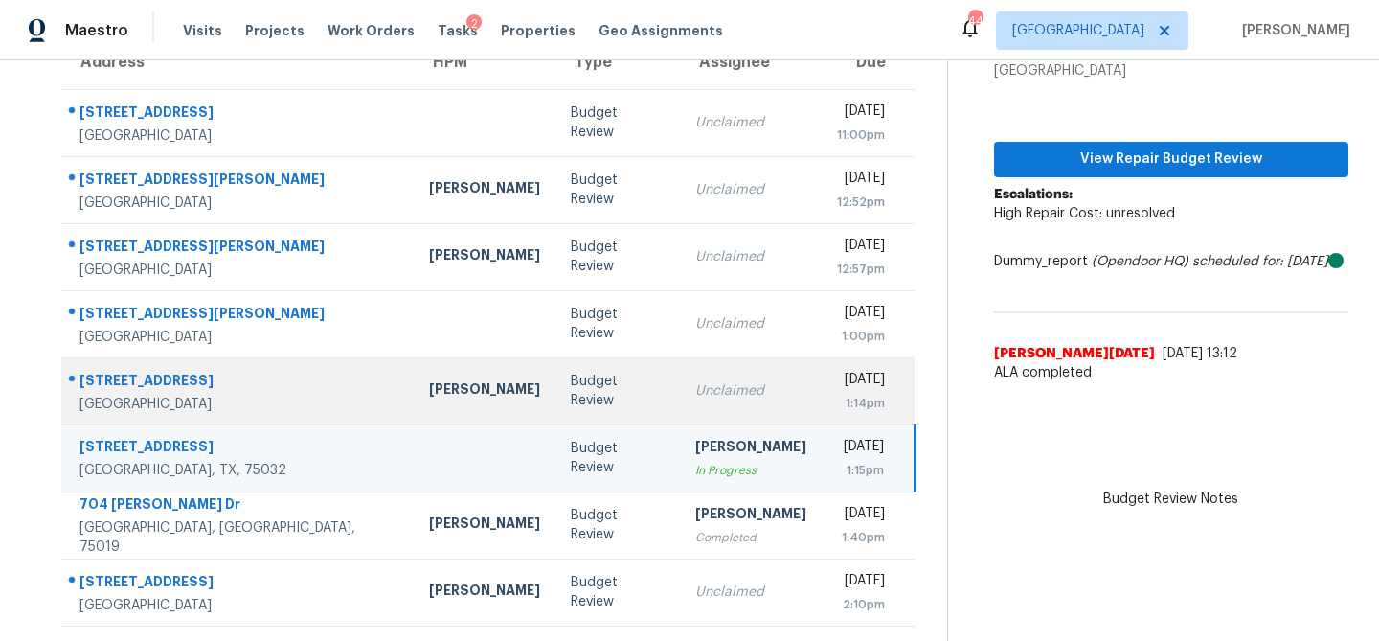
click at [837, 375] on div "Wed, Aug 20th 2025" at bounding box center [861, 382] width 48 height 24
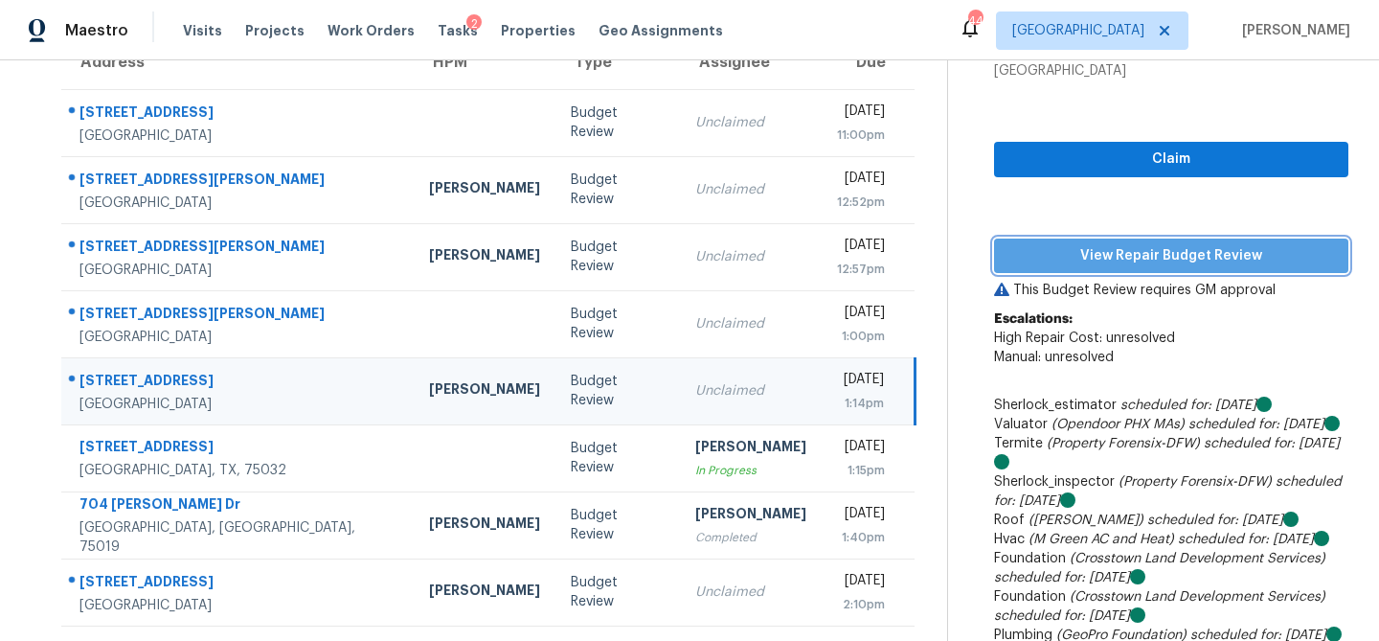
click at [1036, 258] on span "View Repair Budget Review" at bounding box center [1171, 256] width 324 height 24
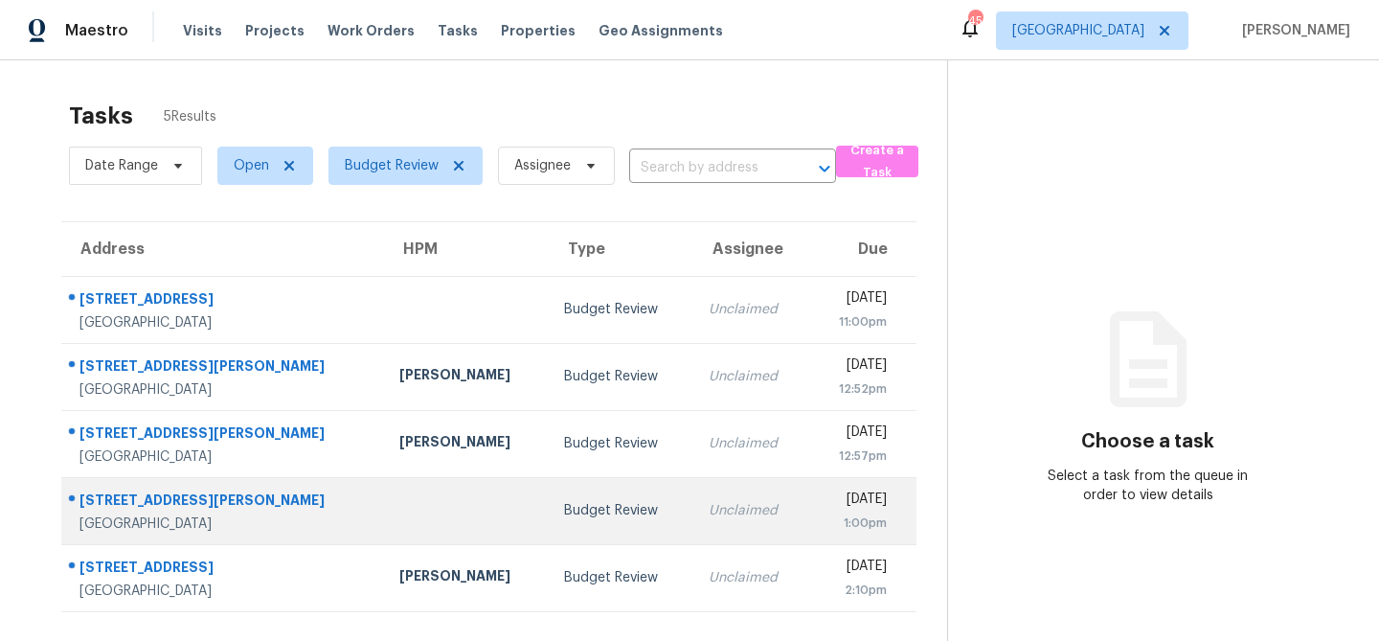
scroll to position [60, 0]
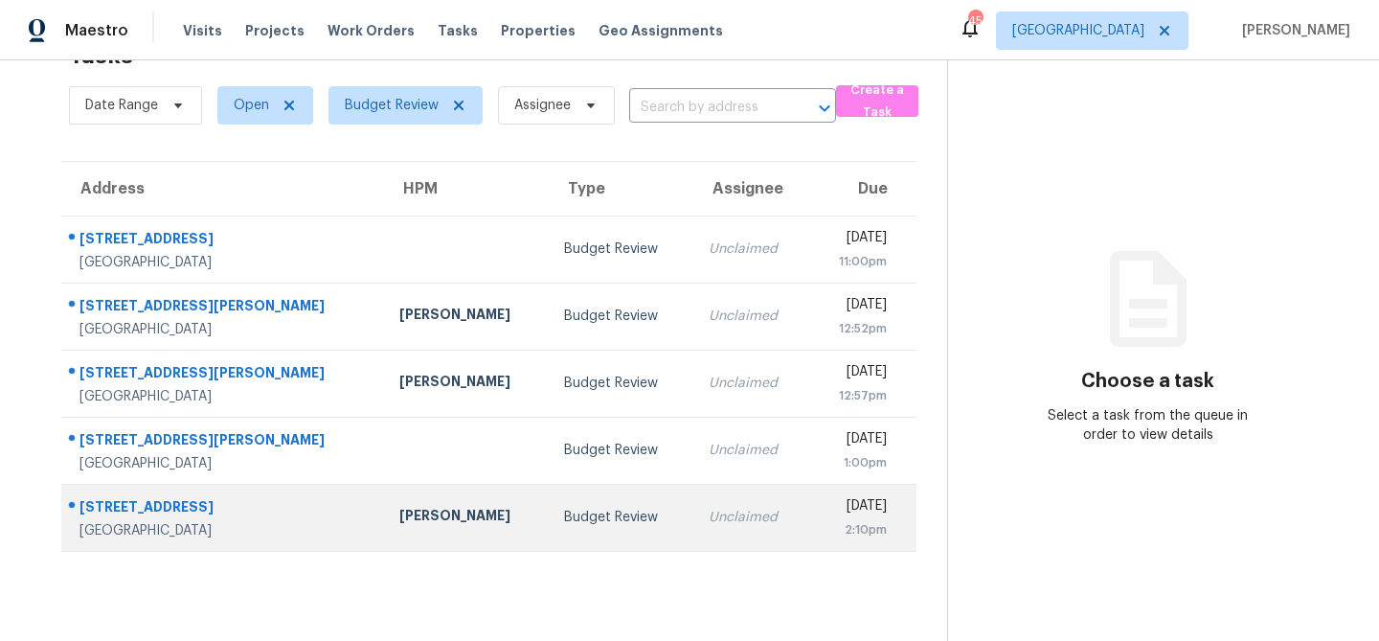
click at [399, 516] on div "Spencer Kleintop" at bounding box center [466, 518] width 134 height 24
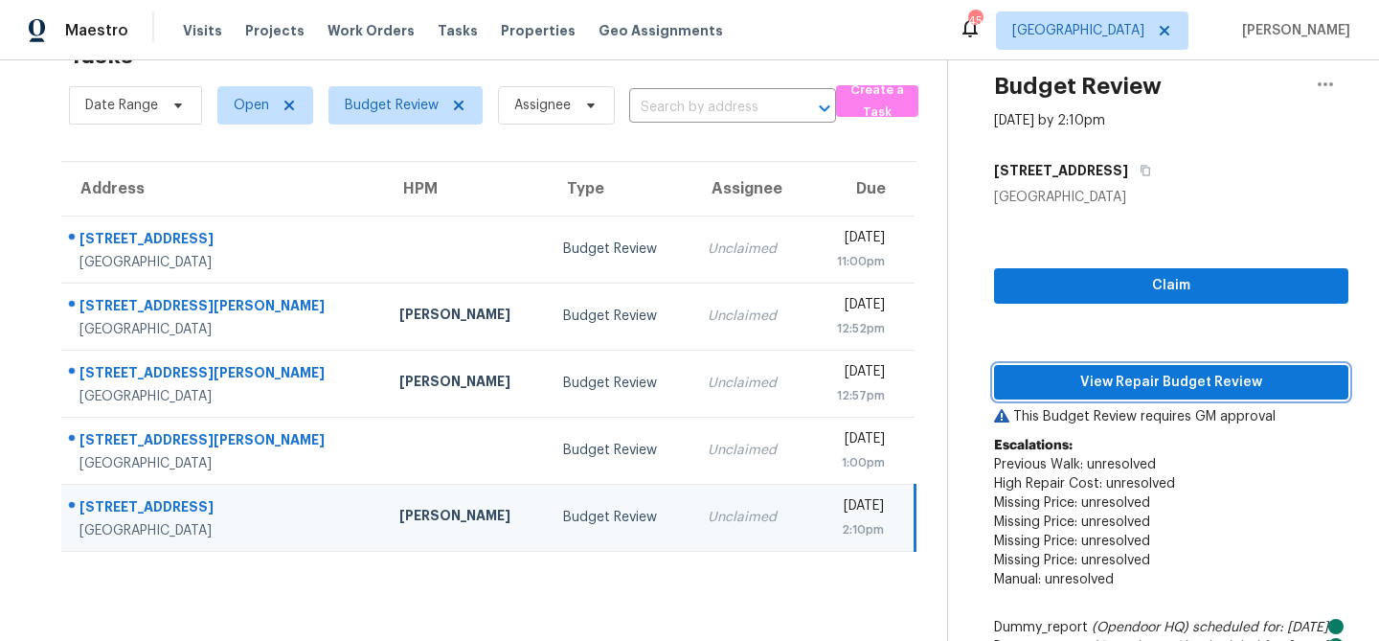
click at [1138, 381] on span "View Repair Budget Review" at bounding box center [1171, 383] width 324 height 24
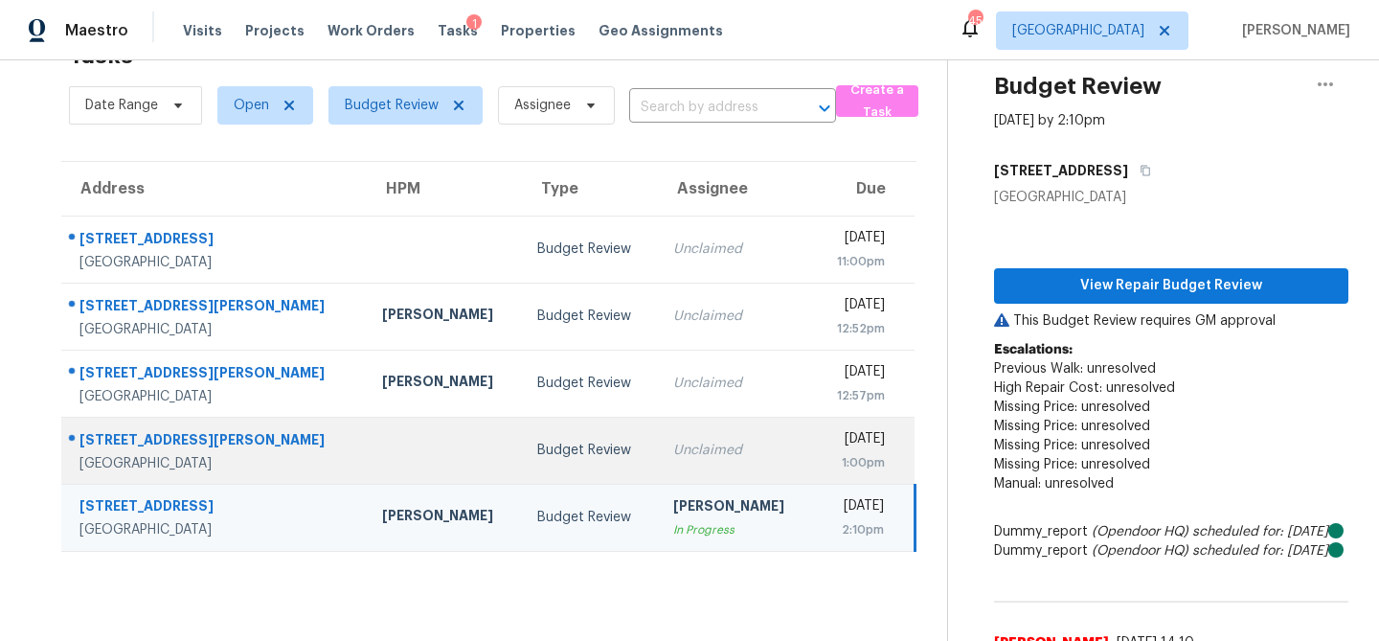
click at [658, 435] on td "Unclaimed" at bounding box center [735, 450] width 155 height 67
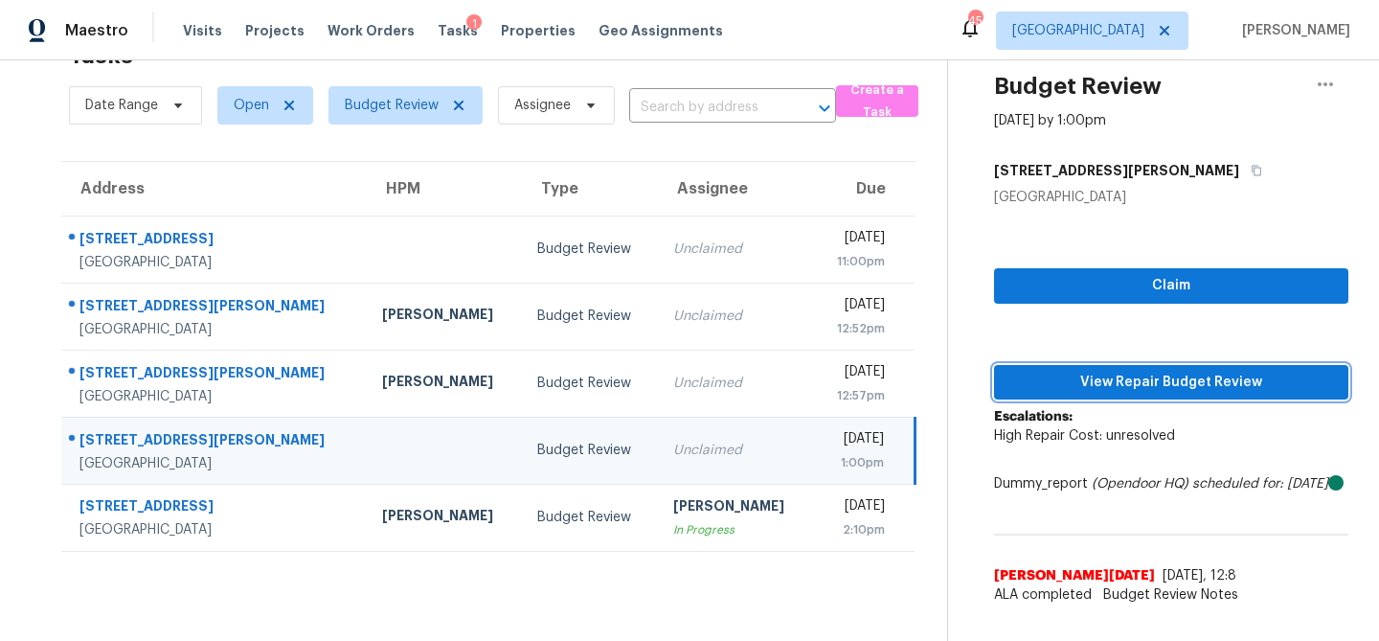
click at [1040, 379] on span "View Repair Budget Review" at bounding box center [1171, 383] width 324 height 24
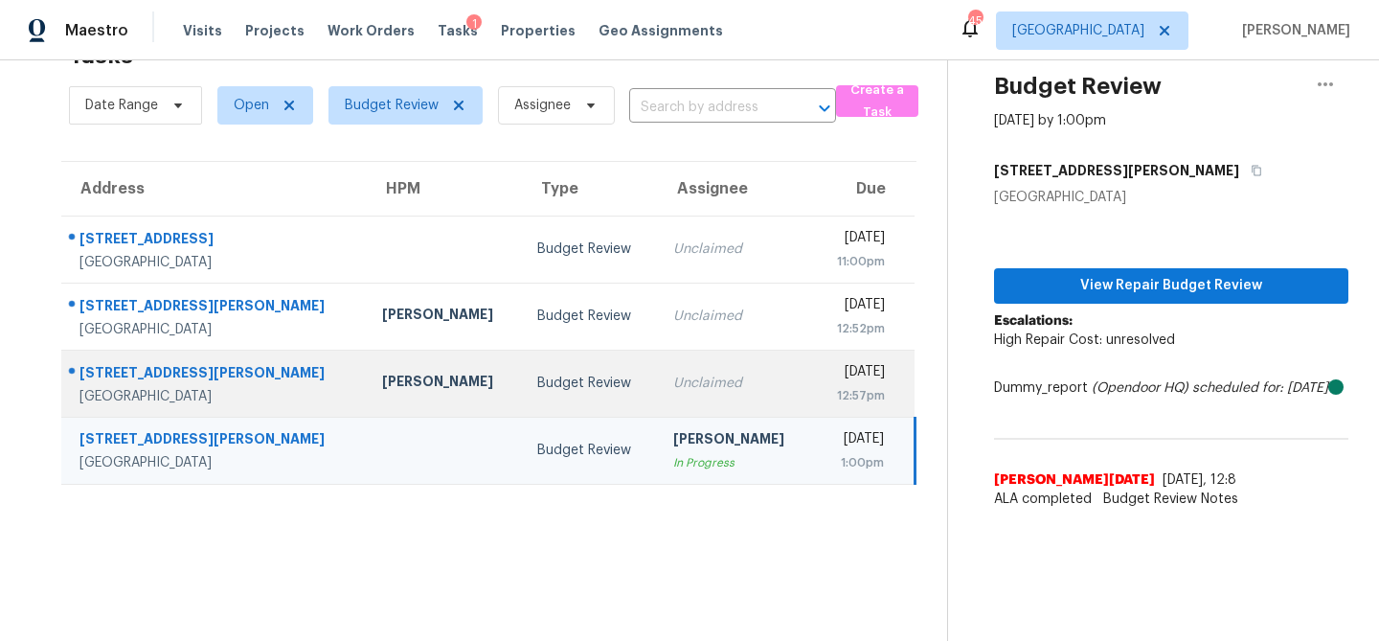
click at [678, 371] on td "Unclaimed" at bounding box center [735, 382] width 155 height 67
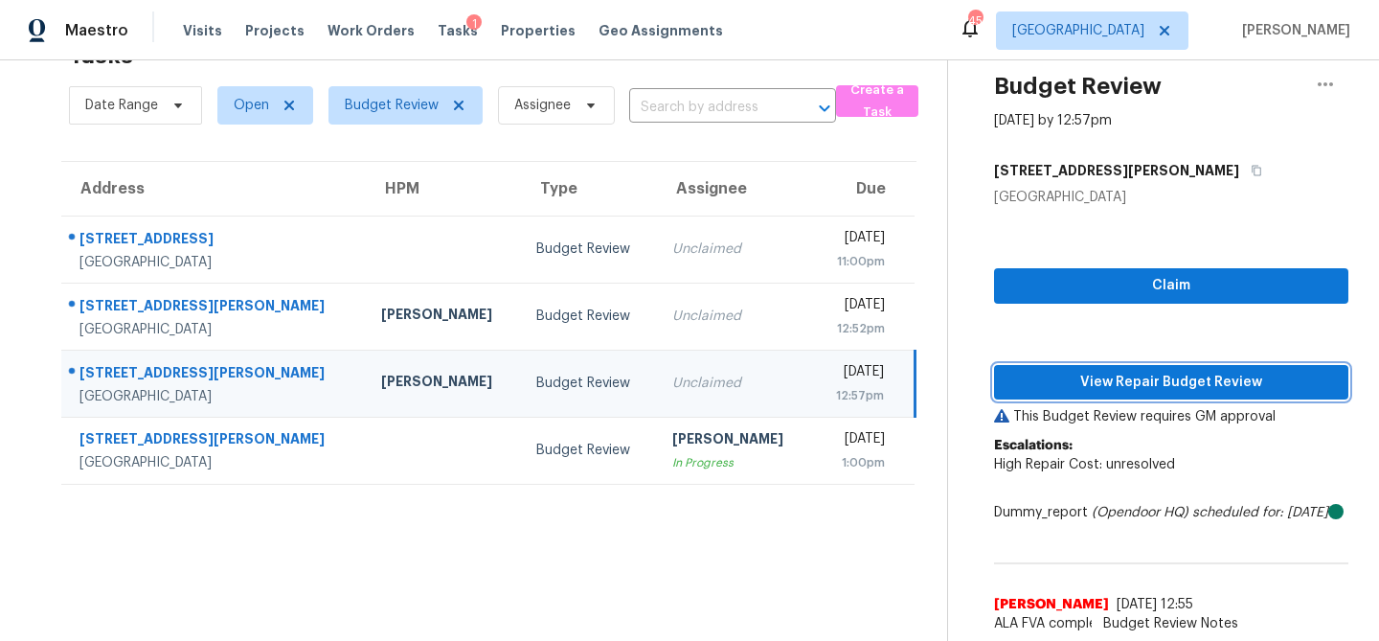
click at [1044, 375] on span "View Repair Budget Review" at bounding box center [1171, 383] width 324 height 24
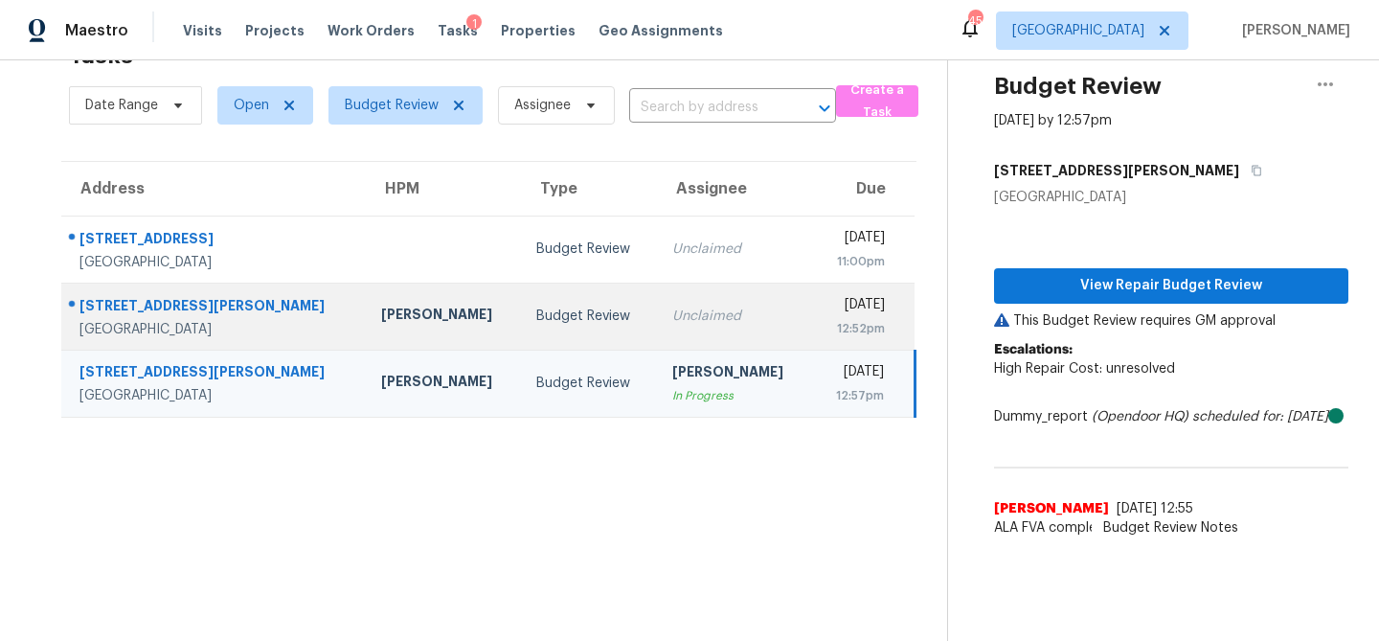
click at [657, 337] on td "Unclaimed" at bounding box center [734, 315] width 155 height 67
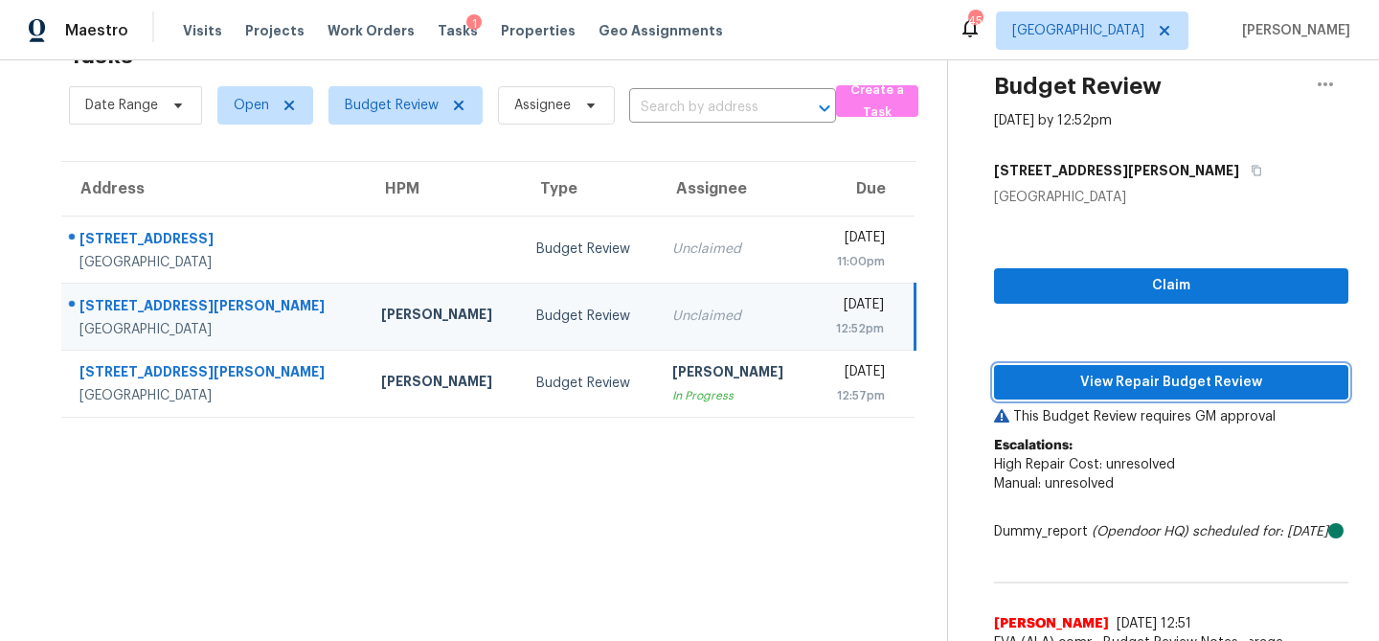
click at [1046, 372] on span "View Repair Budget Review" at bounding box center [1171, 383] width 324 height 24
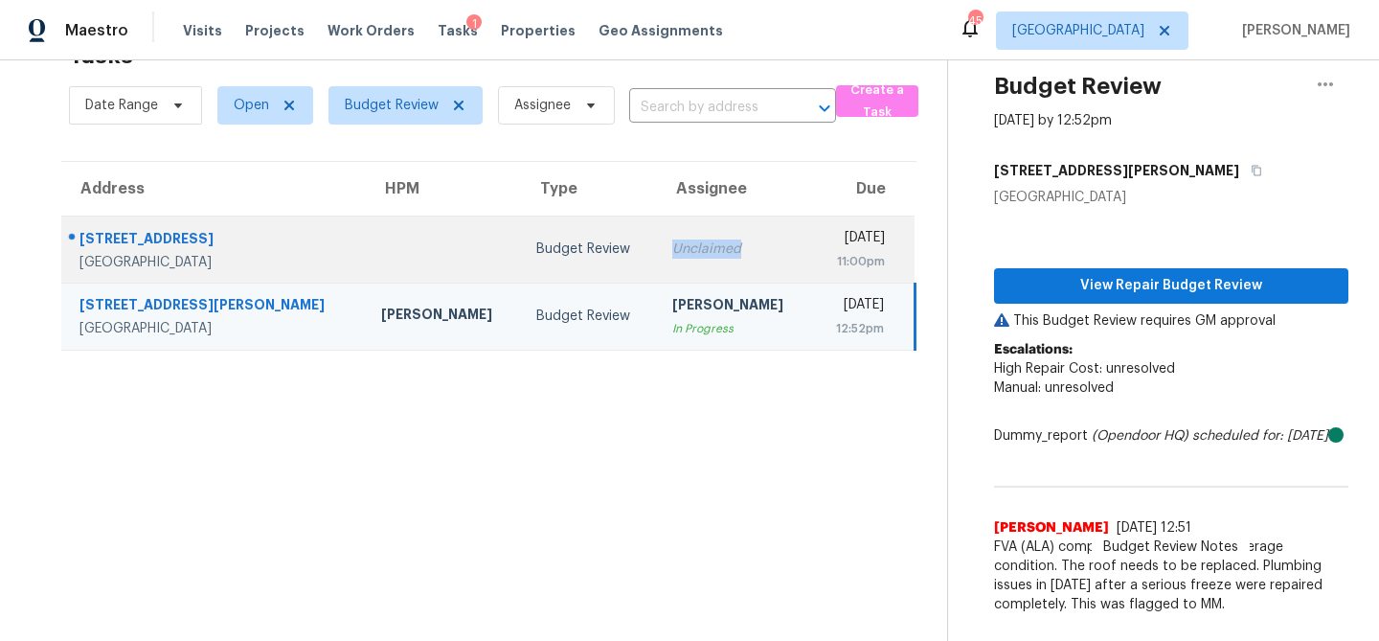
click at [704, 239] on td "Unclaimed" at bounding box center [734, 248] width 155 height 67
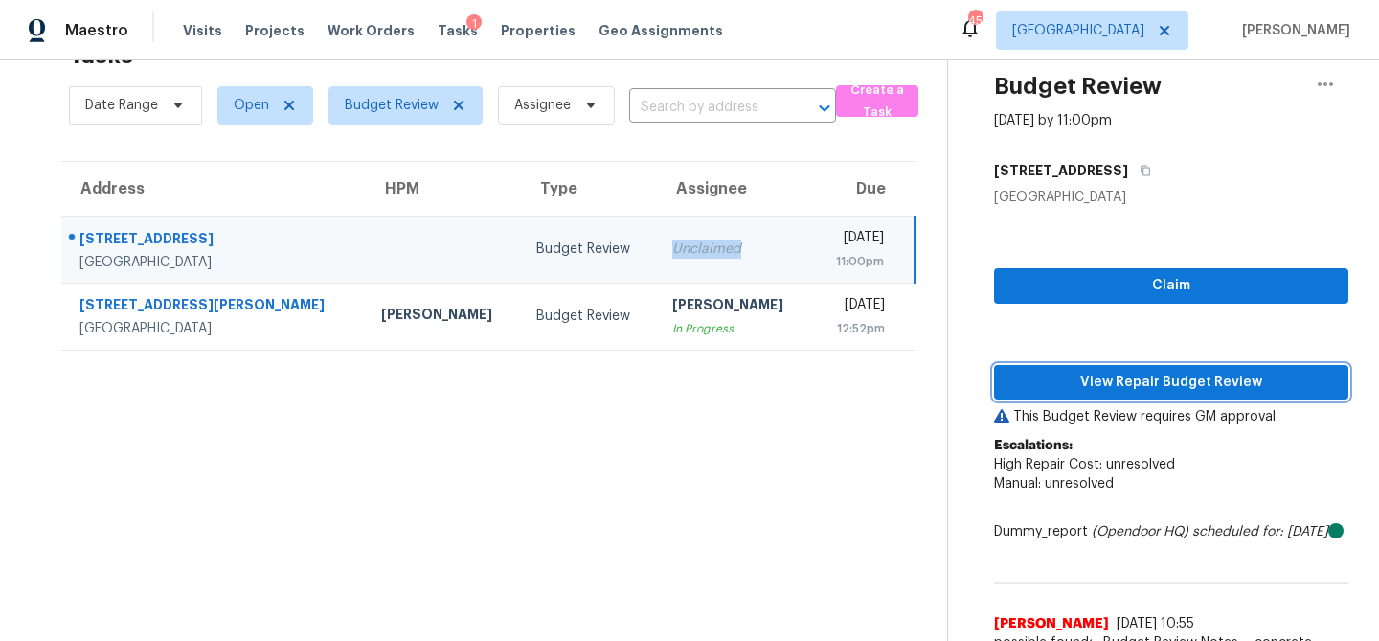
click at [1075, 372] on span "View Repair Budget Review" at bounding box center [1171, 383] width 324 height 24
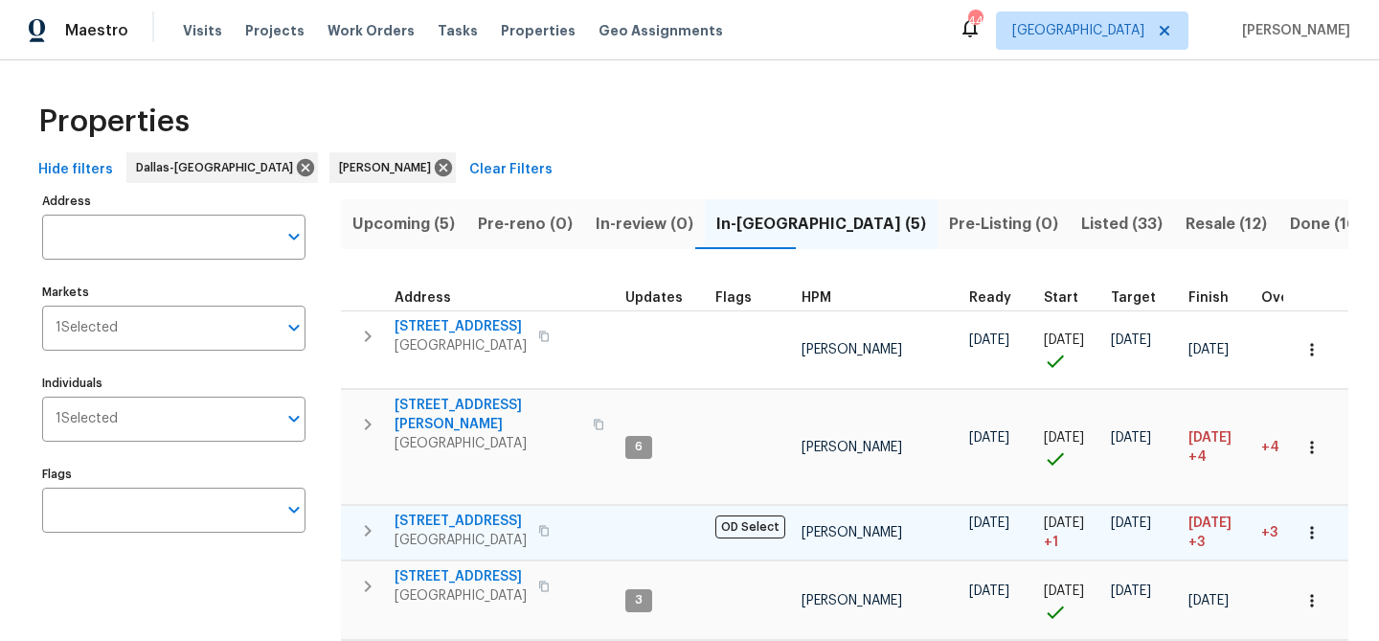
scroll to position [173, 0]
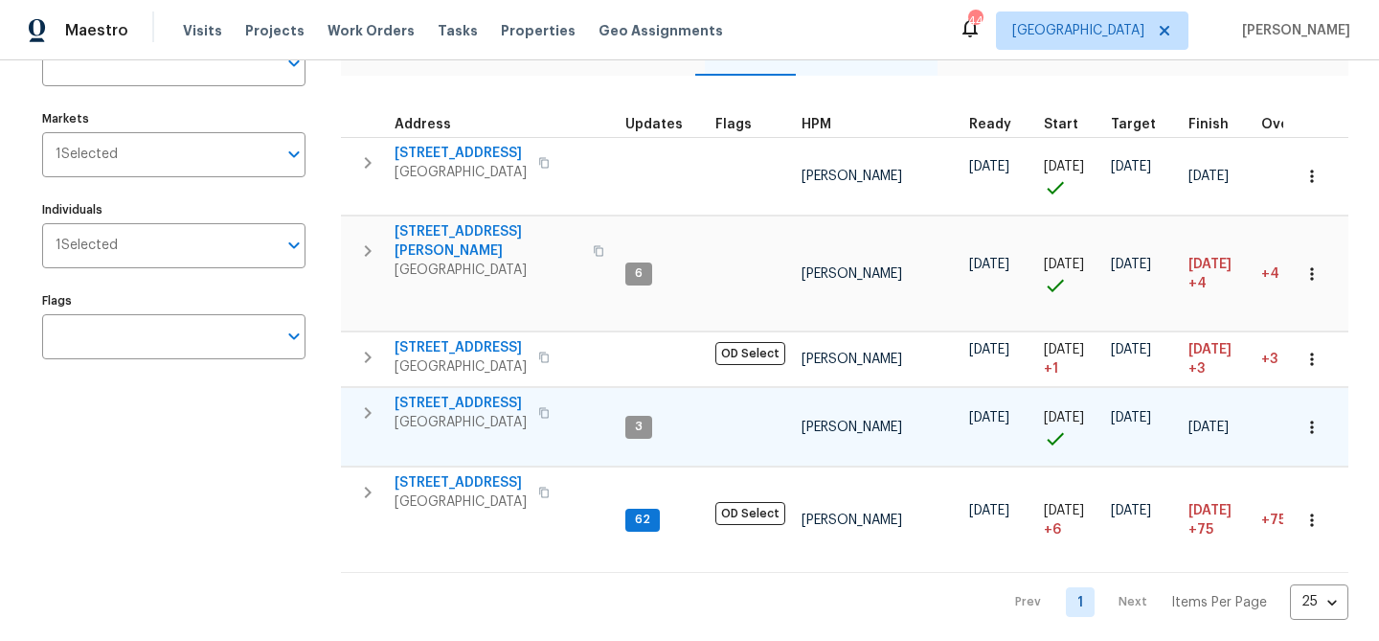
click at [541, 408] on icon "button" at bounding box center [544, 413] width 10 height 11
